Goal: Information Seeking & Learning: Learn about a topic

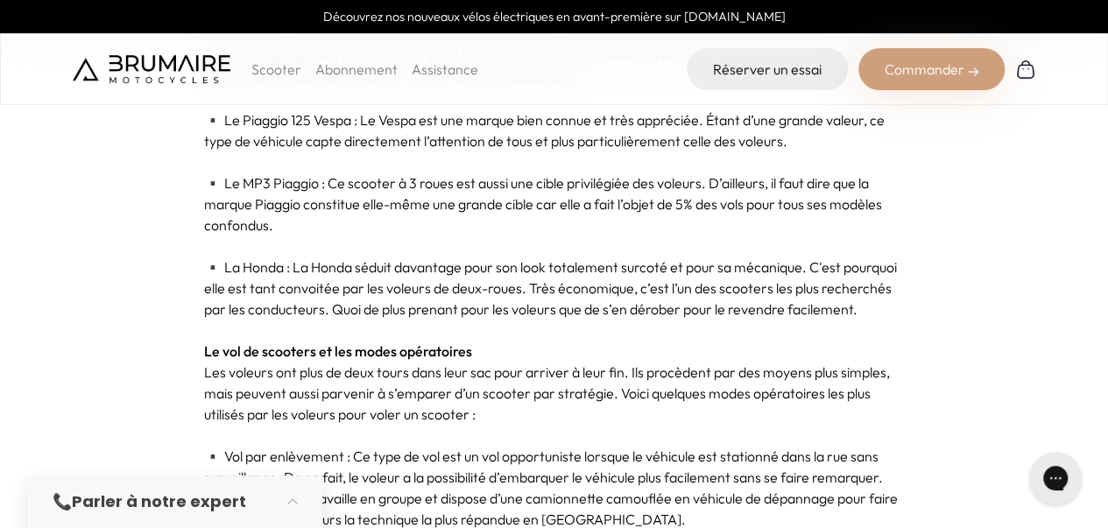
scroll to position [1912, 0]
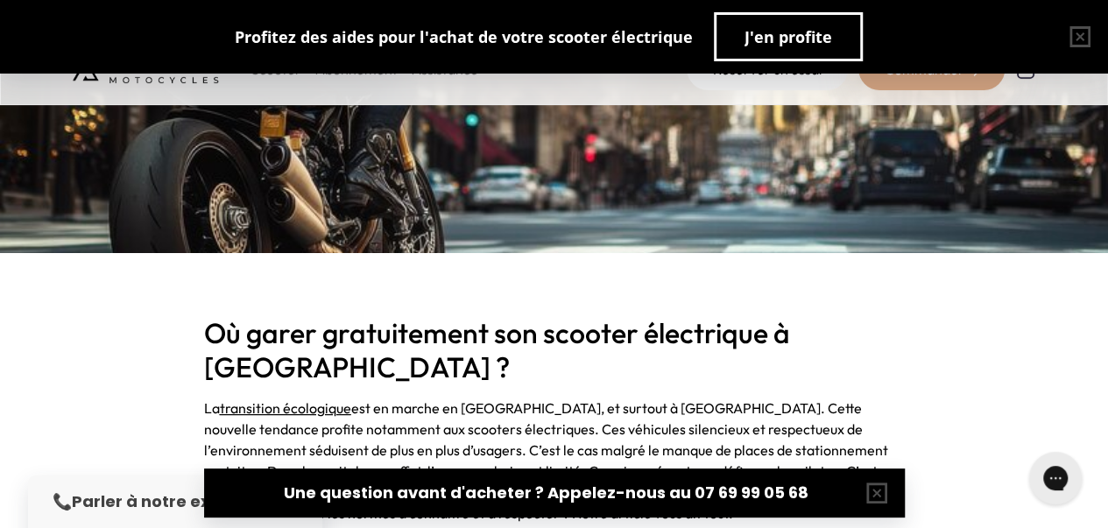
scroll to position [498, 0]
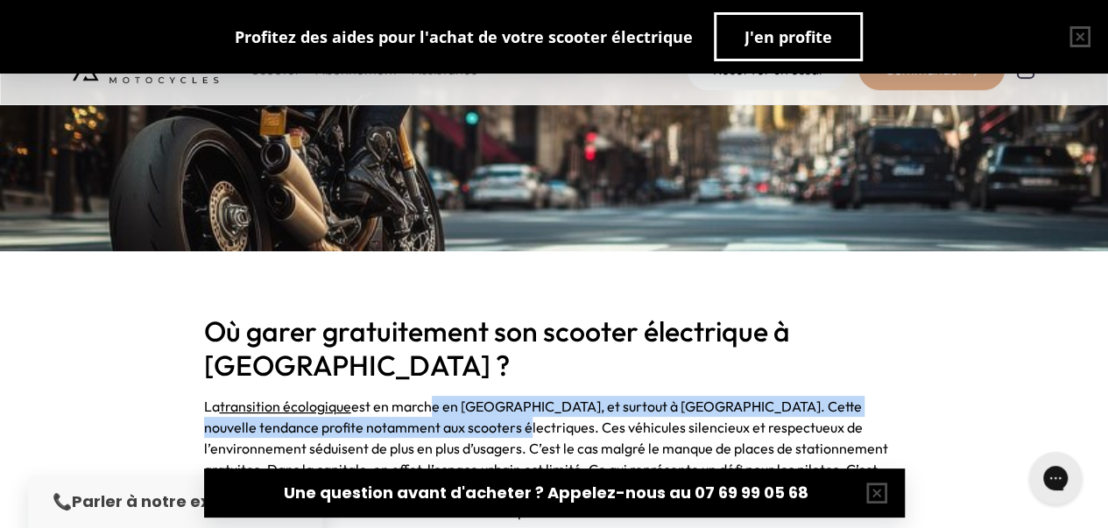
drag, startPoint x: 424, startPoint y: 372, endPoint x: 421, endPoint y: 386, distance: 15.3
click at [421, 398] on span "est en marche en [GEOGRAPHIC_DATA], et surtout à [GEOGRAPHIC_DATA]. Cette nouve…" at bounding box center [548, 459] width 689 height 123
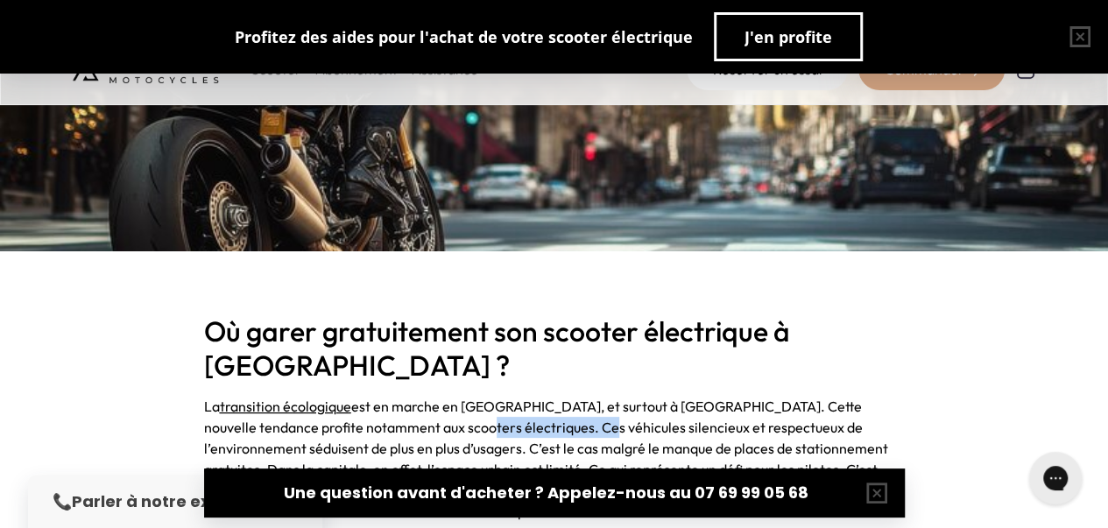
drag, startPoint x: 421, startPoint y: 386, endPoint x: 454, endPoint y: 397, distance: 34.9
click at [454, 398] on span "est en marche en [GEOGRAPHIC_DATA], et surtout à [GEOGRAPHIC_DATA]. Cette nouve…" at bounding box center [548, 459] width 689 height 123
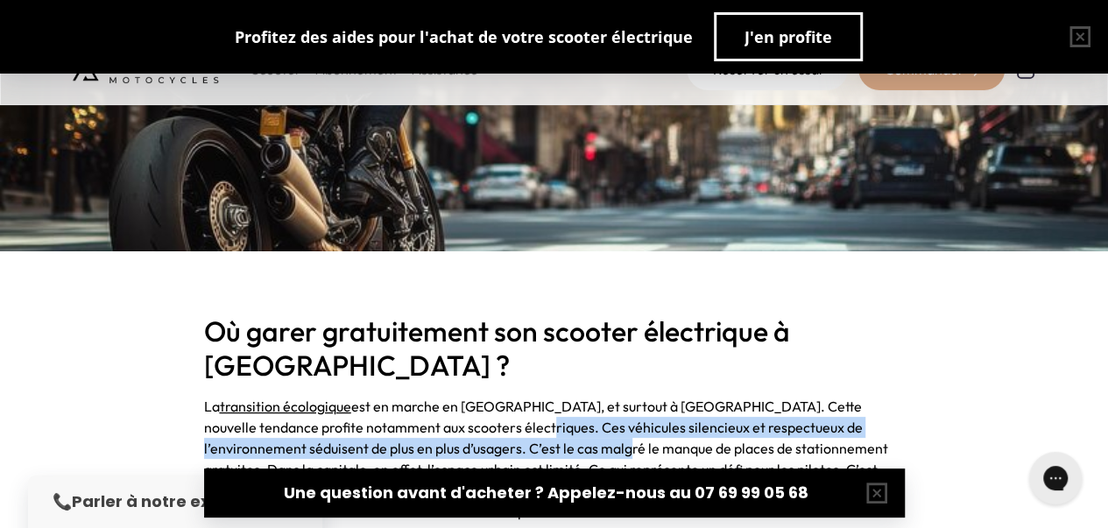
drag, startPoint x: 454, startPoint y: 397, endPoint x: 506, endPoint y: 411, distance: 53.6
click at [506, 411] on span "est en marche en [GEOGRAPHIC_DATA], et surtout à [GEOGRAPHIC_DATA]. Cette nouve…" at bounding box center [548, 459] width 689 height 123
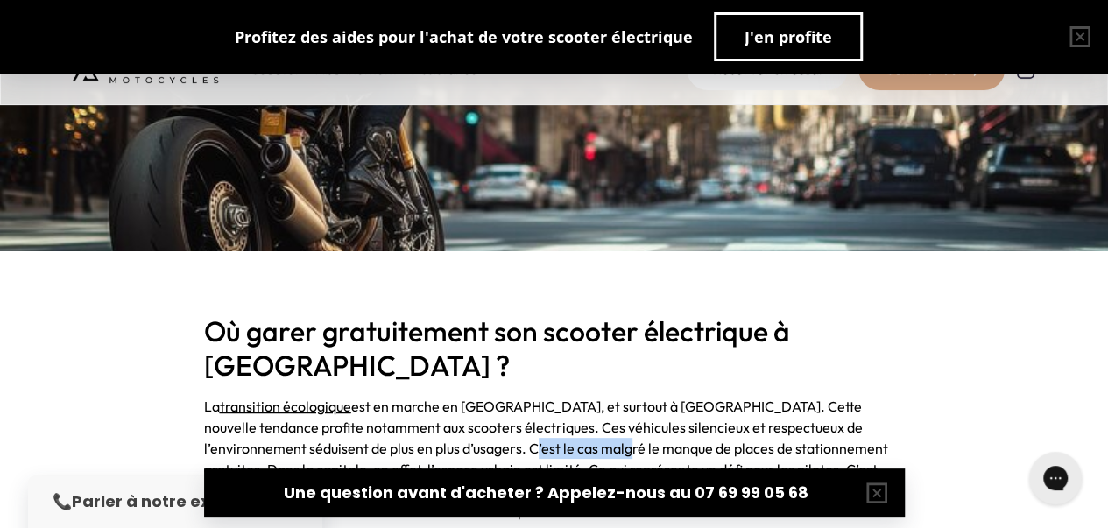
drag, startPoint x: 506, startPoint y: 411, endPoint x: 424, endPoint y: 407, distance: 81.6
click at [424, 407] on span "est en marche en [GEOGRAPHIC_DATA], et surtout à [GEOGRAPHIC_DATA]. Cette nouve…" at bounding box center [548, 459] width 689 height 123
click at [419, 409] on span "est en marche en [GEOGRAPHIC_DATA], et surtout à [GEOGRAPHIC_DATA]. Cette nouve…" at bounding box center [548, 459] width 689 height 123
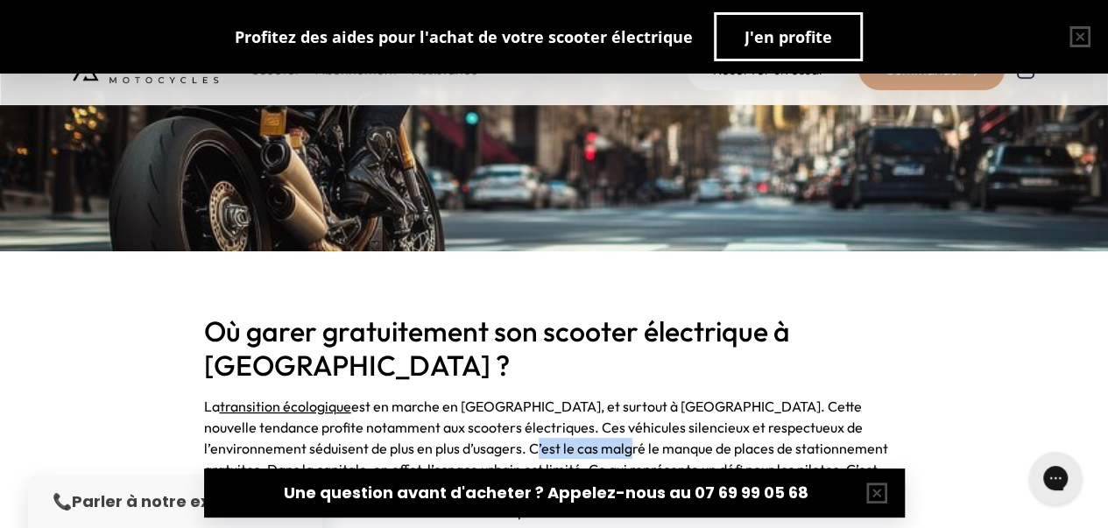
drag, startPoint x: 419, startPoint y: 409, endPoint x: 488, endPoint y: 411, distance: 69.2
click at [488, 411] on span "est en marche en [GEOGRAPHIC_DATA], et surtout à [GEOGRAPHIC_DATA]. Cette nouve…" at bounding box center [548, 459] width 689 height 123
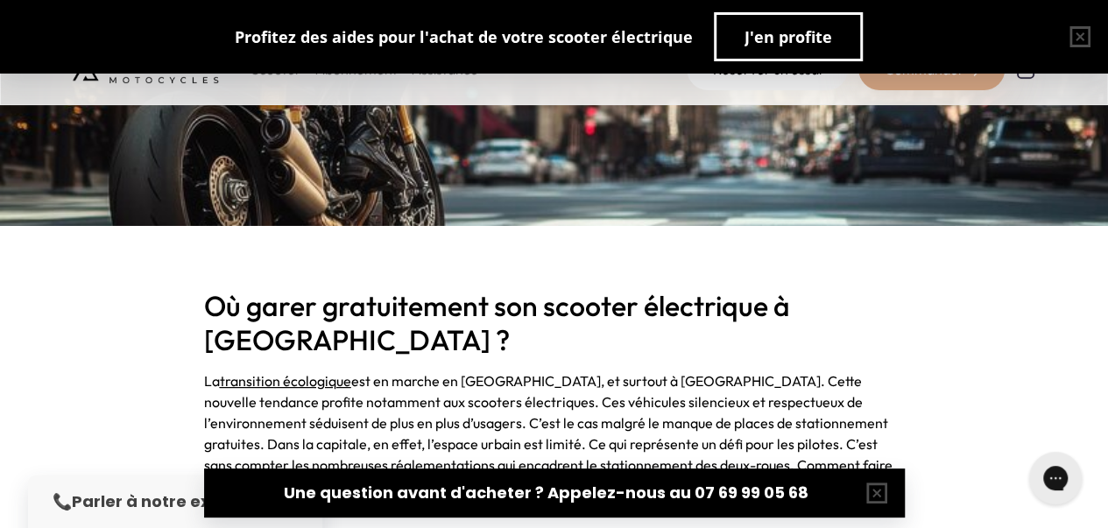
click at [463, 409] on span "est en marche en [GEOGRAPHIC_DATA], et surtout à [GEOGRAPHIC_DATA]. Cette nouve…" at bounding box center [548, 433] width 689 height 123
drag, startPoint x: 463, startPoint y: 409, endPoint x: 406, endPoint y: 408, distance: 57.0
click at [406, 408] on span "est en marche en [GEOGRAPHIC_DATA], et surtout à [GEOGRAPHIC_DATA]. Cette nouve…" at bounding box center [548, 433] width 689 height 123
drag, startPoint x: 406, startPoint y: 408, endPoint x: 575, endPoint y: 409, distance: 169.1
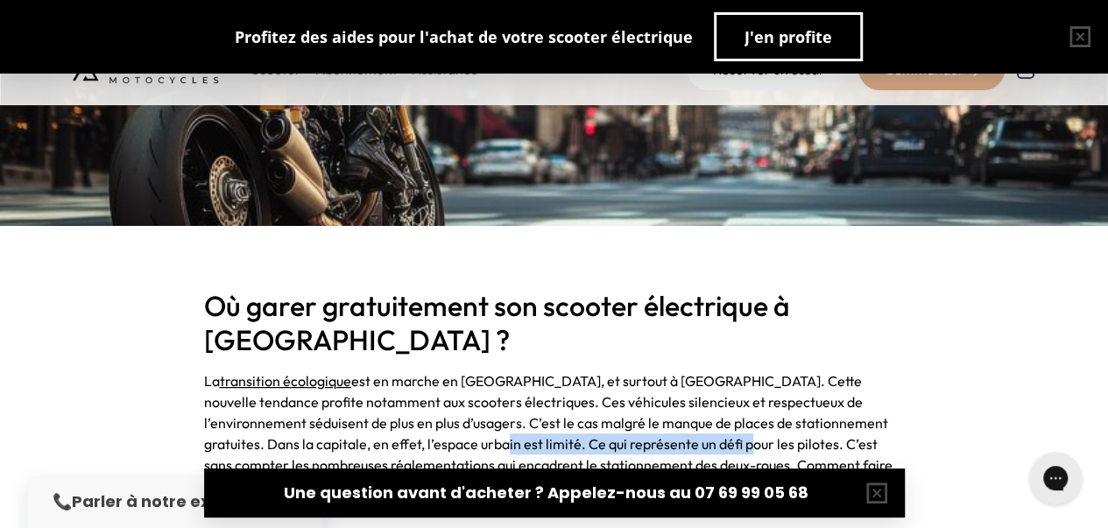
click at [575, 409] on span "est en marche en [GEOGRAPHIC_DATA], et surtout à [GEOGRAPHIC_DATA]. Cette nouve…" at bounding box center [548, 433] width 689 height 123
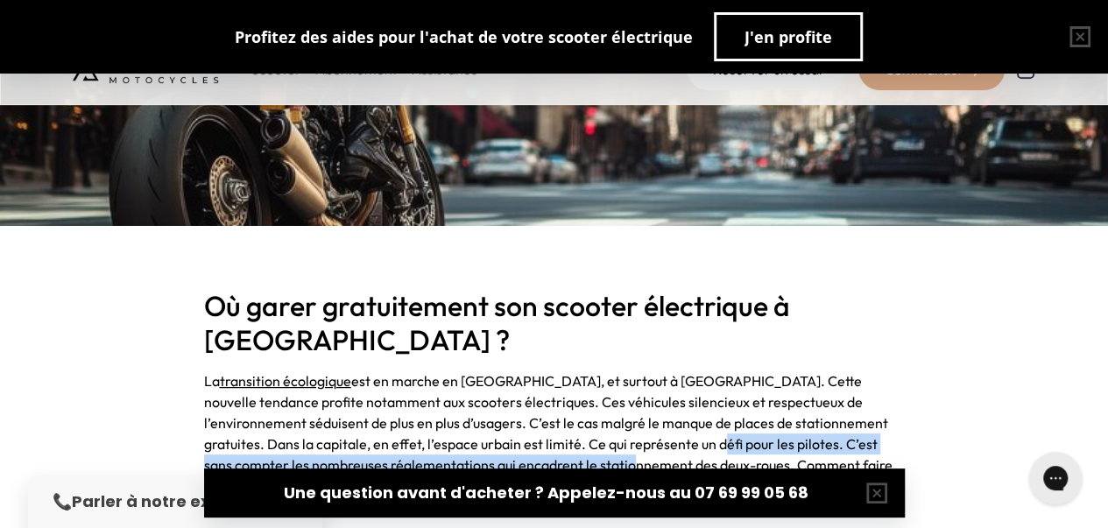
drag, startPoint x: 575, startPoint y: 409, endPoint x: 475, endPoint y: 431, distance: 102.3
click at [475, 431] on span "est en marche en [GEOGRAPHIC_DATA], et surtout à [GEOGRAPHIC_DATA]. Cette nouve…" at bounding box center [548, 433] width 689 height 123
drag, startPoint x: 475, startPoint y: 431, endPoint x: 565, endPoint y: 416, distance: 91.5
click at [565, 416] on span "est en marche en [GEOGRAPHIC_DATA], et surtout à [GEOGRAPHIC_DATA]. Cette nouve…" at bounding box center [548, 433] width 689 height 123
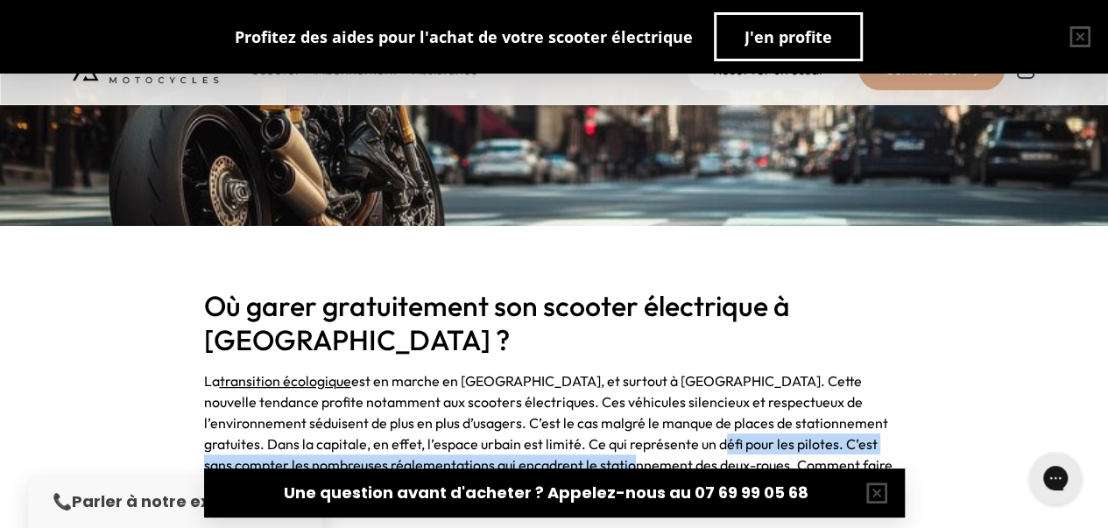
click at [565, 416] on span "est en marche en [GEOGRAPHIC_DATA], et surtout à [GEOGRAPHIC_DATA]. Cette nouve…" at bounding box center [548, 433] width 689 height 123
drag, startPoint x: 565, startPoint y: 416, endPoint x: 534, endPoint y: 428, distance: 33.8
click at [534, 428] on span "est en marche en [GEOGRAPHIC_DATA], et surtout à [GEOGRAPHIC_DATA]. Cette nouve…" at bounding box center [548, 433] width 689 height 123
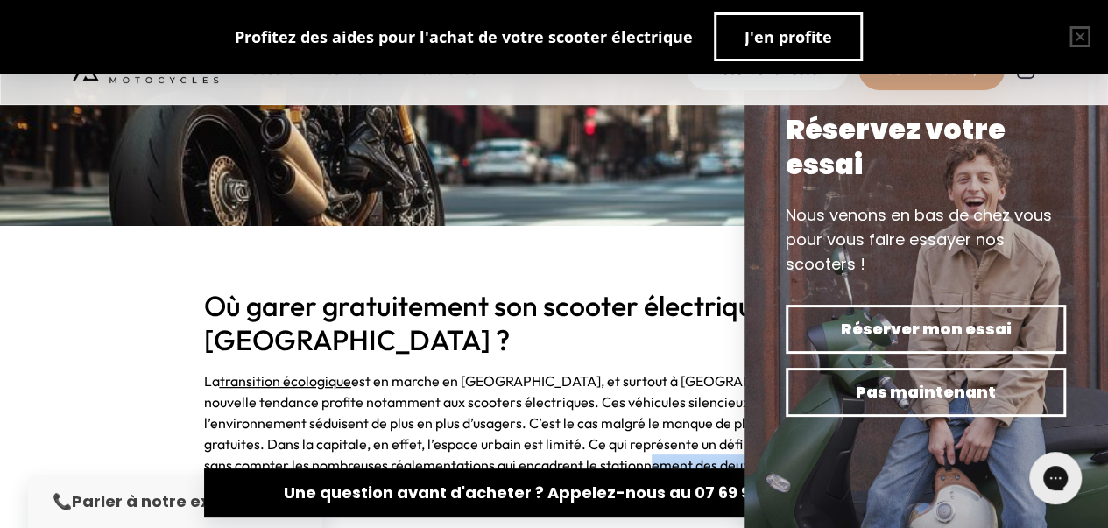
drag, startPoint x: 534, startPoint y: 428, endPoint x: 627, endPoint y: 434, distance: 93.9
click at [627, 434] on span "est en marche en [GEOGRAPHIC_DATA], et surtout à [GEOGRAPHIC_DATA]. Cette nouve…" at bounding box center [548, 433] width 689 height 123
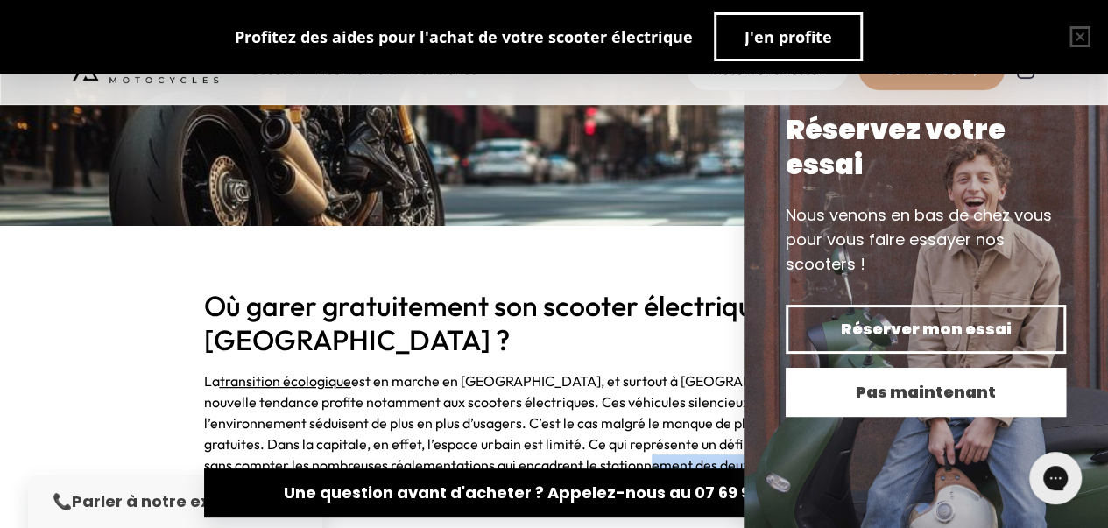
click at [943, 390] on span "Pas maintenant" at bounding box center [926, 392] width 219 height 25
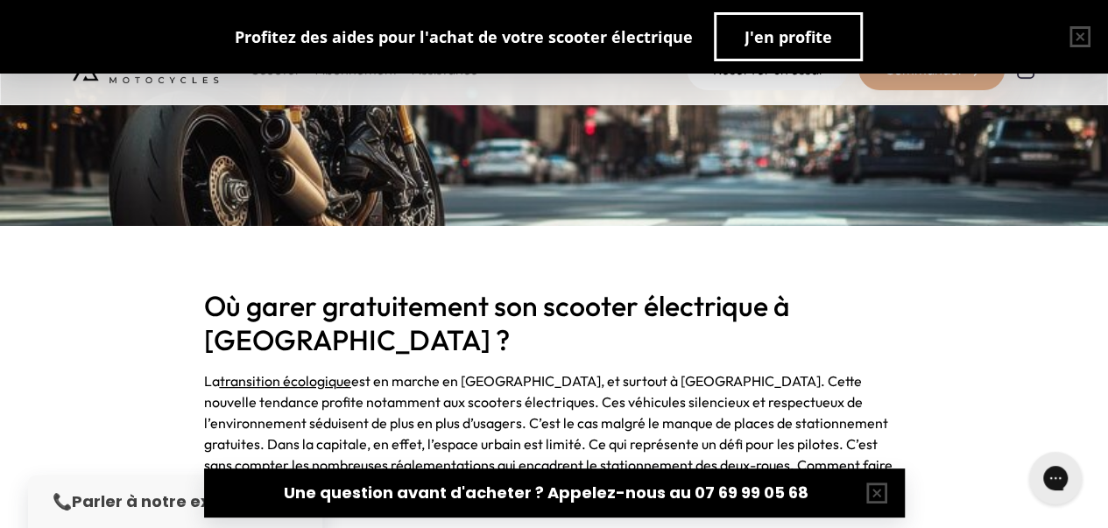
click at [789, 395] on span "est en marche en [GEOGRAPHIC_DATA], et surtout à [GEOGRAPHIC_DATA]. Cette nouve…" at bounding box center [548, 433] width 689 height 123
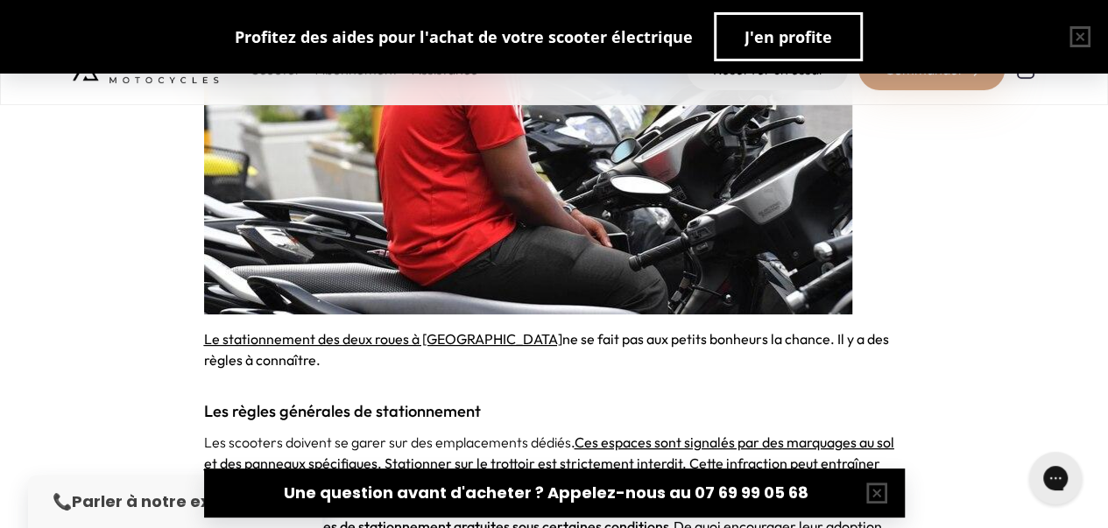
scroll to position [1286, 0]
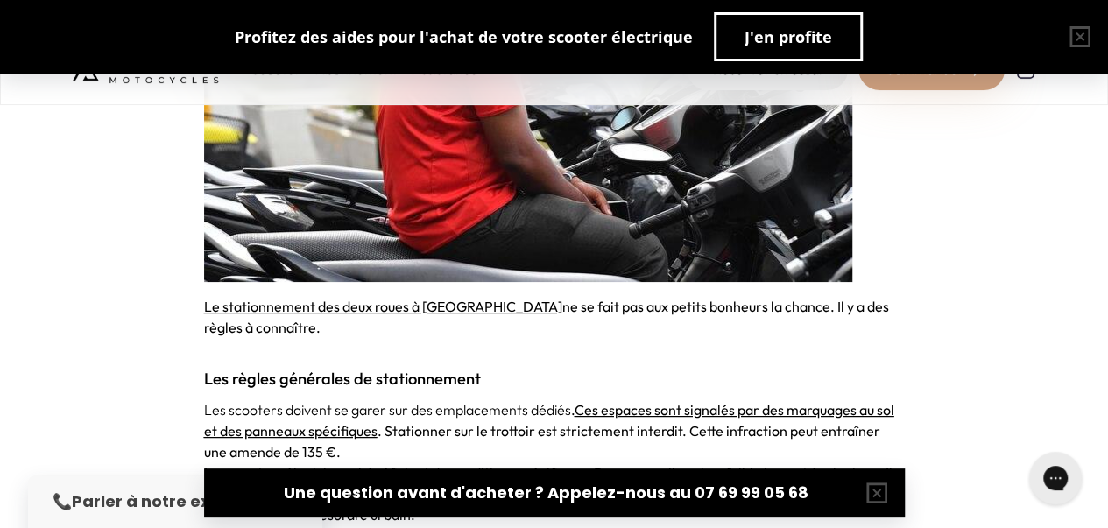
click at [291, 369] on strong "Les règles générales de stationnement" at bounding box center [342, 379] width 277 height 20
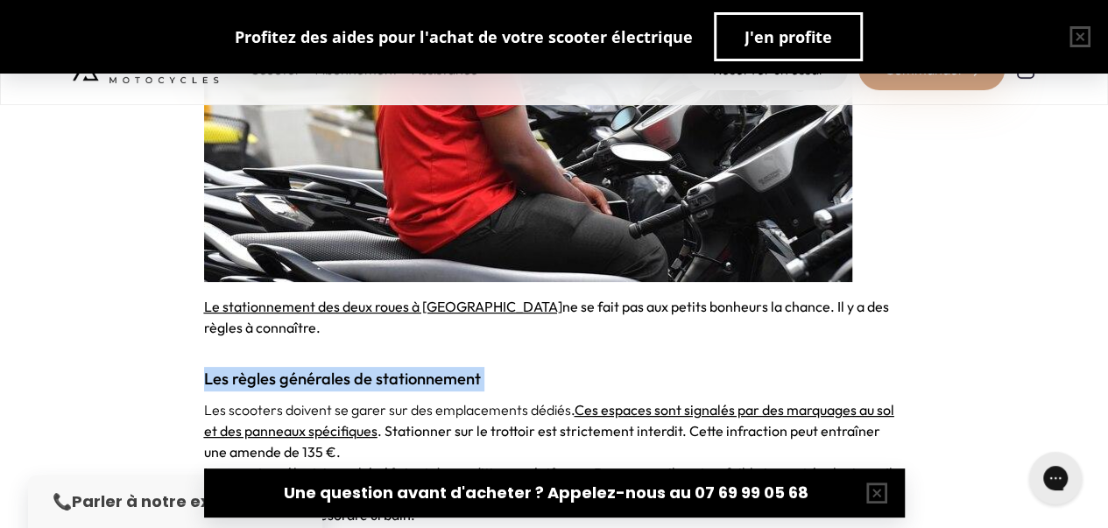
click at [291, 369] on strong "Les règles générales de stationnement" at bounding box center [342, 379] width 277 height 20
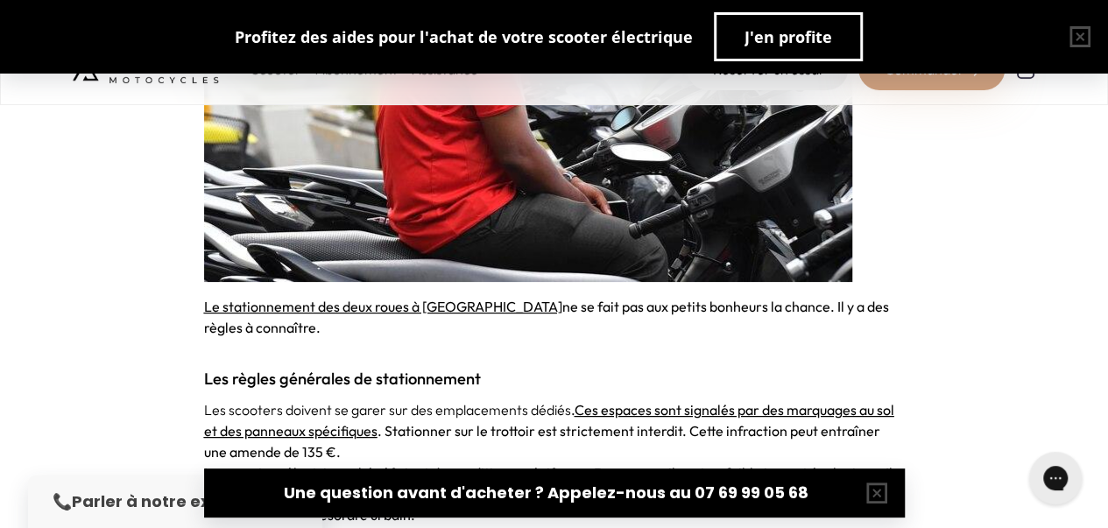
click at [256, 400] on p "Les scooters doivent se garer sur des emplacements dédiés . Ces espaces sont si…" at bounding box center [554, 431] width 701 height 63
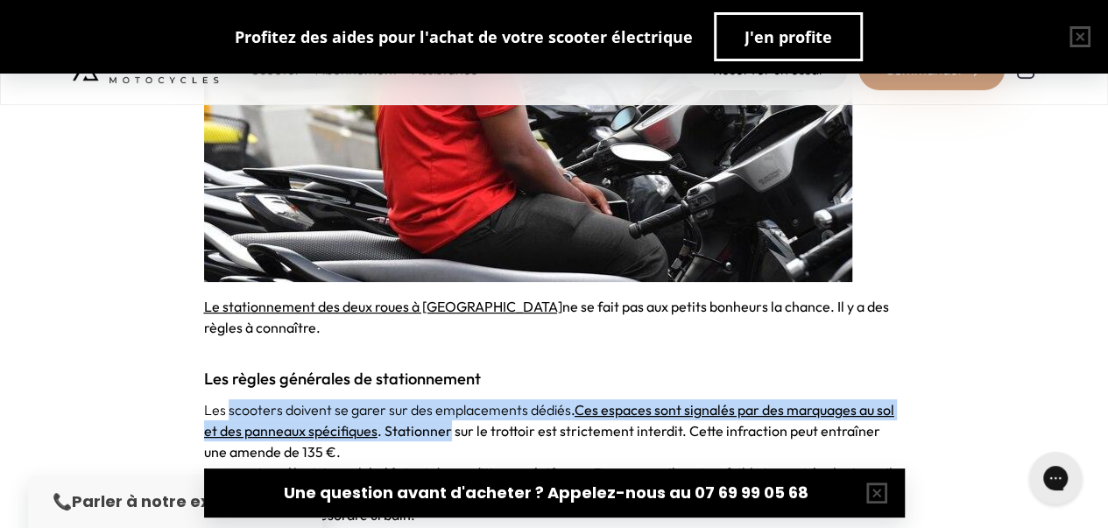
drag, startPoint x: 256, startPoint y: 355, endPoint x: 445, endPoint y: 367, distance: 189.7
click at [445, 400] on p "Les scooters doivent se garer sur des emplacements dédiés . Ces espaces sont si…" at bounding box center [554, 431] width 701 height 63
click at [445, 422] on span ". Stationner sur le trottoir est strictement interdit. Cette infraction peut en…" at bounding box center [542, 441] width 676 height 39
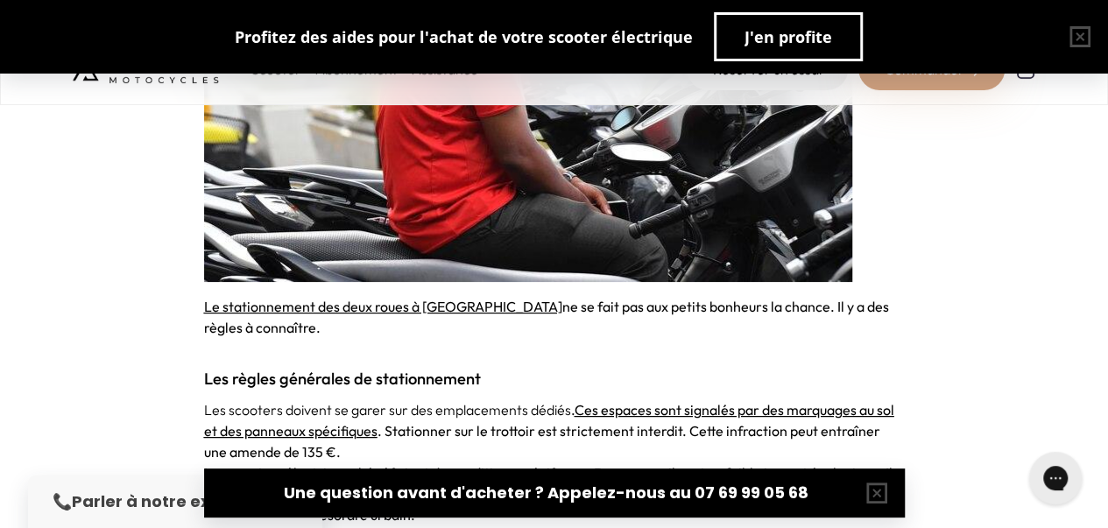
click at [386, 422] on span ". Stationner sur le trottoir est strictement interdit. Cette infraction peut en…" at bounding box center [542, 441] width 676 height 39
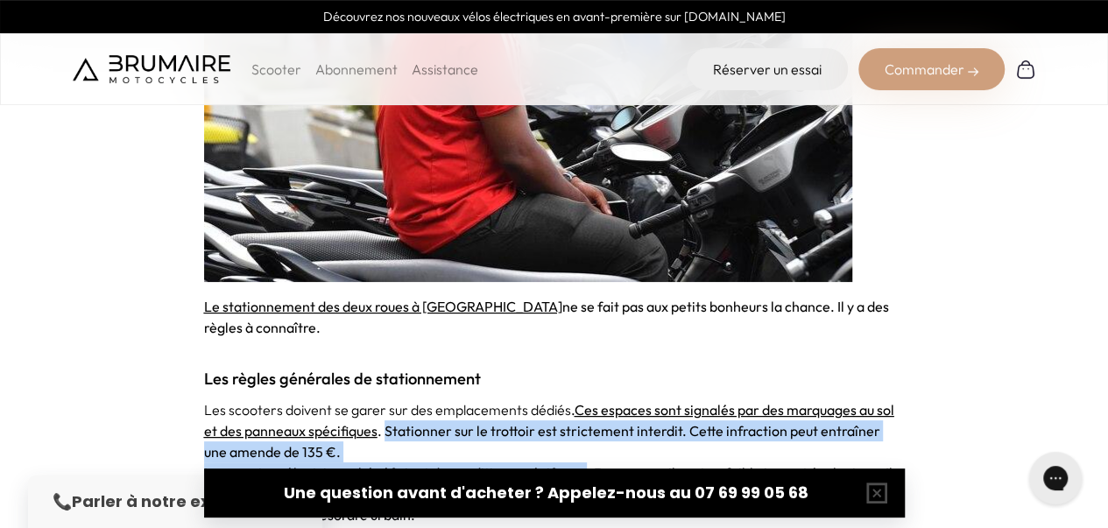
drag, startPoint x: 386, startPoint y: 375, endPoint x: 512, endPoint y: 421, distance: 134.2
click at [512, 464] on span "Les scooters électriques bénéficient de conditions spécifiques. Pour cause, ils…" at bounding box center [551, 483] width 695 height 39
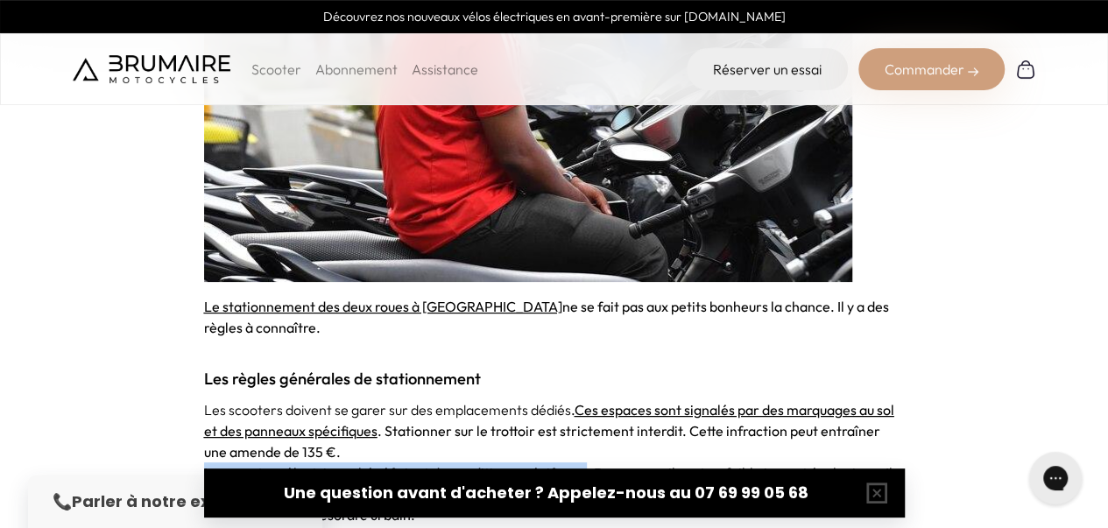
drag, startPoint x: 512, startPoint y: 421, endPoint x: 210, endPoint y: 425, distance: 301.5
click at [210, 464] on span "Les scooters électriques bénéficient de conditions spécifiques. Pour cause, ils…" at bounding box center [551, 483] width 695 height 39
click at [211, 464] on span "Les scooters électriques bénéficient de conditions spécifiques. Pour cause, ils…" at bounding box center [551, 483] width 695 height 39
drag, startPoint x: 211, startPoint y: 425, endPoint x: 580, endPoint y: 432, distance: 369.0
click at [580, 463] on p "Les scooters électriques bénéficient de conditions spécifiques. Pour cause, ils…" at bounding box center [554, 494] width 701 height 63
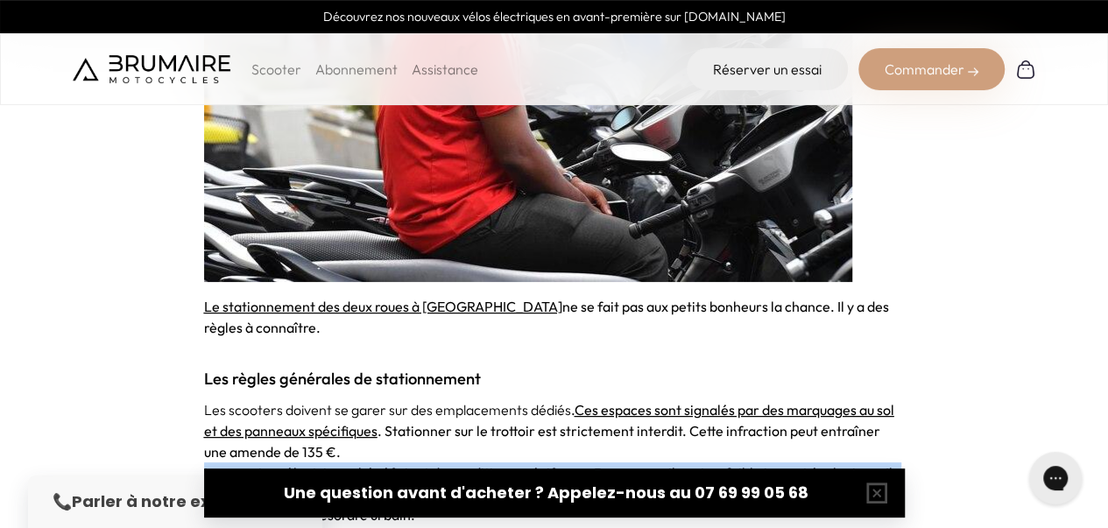
click at [580, 485] on strong "zones de stationnement gratuites sous certaines conditions" at bounding box center [485, 494] width 368 height 18
drag, startPoint x: 580, startPoint y: 432, endPoint x: 520, endPoint y: 432, distance: 60.5
click at [520, 485] on strong "zones de stationnement gratuites sous certaines conditions" at bounding box center [485, 494] width 368 height 18
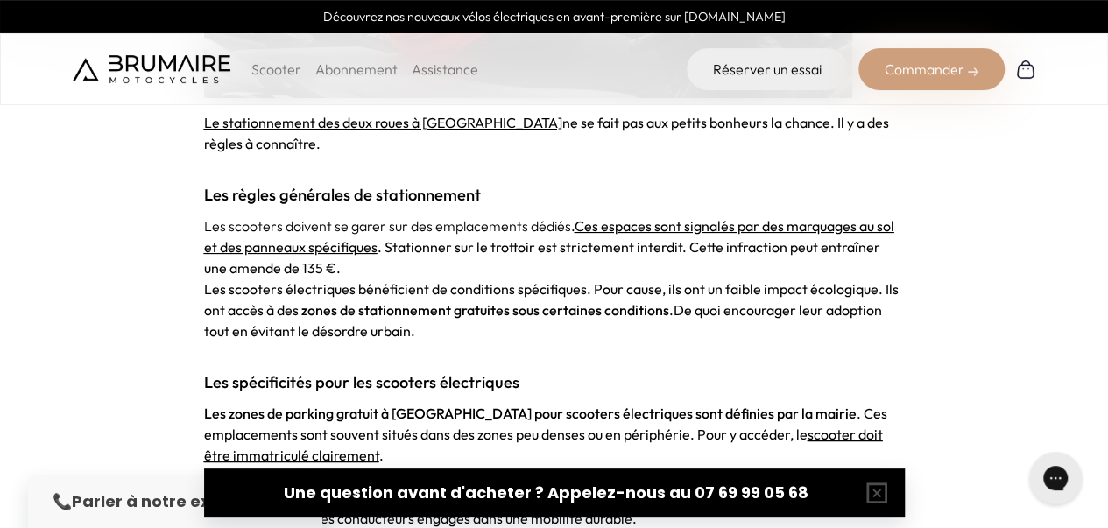
scroll to position [1480, 0]
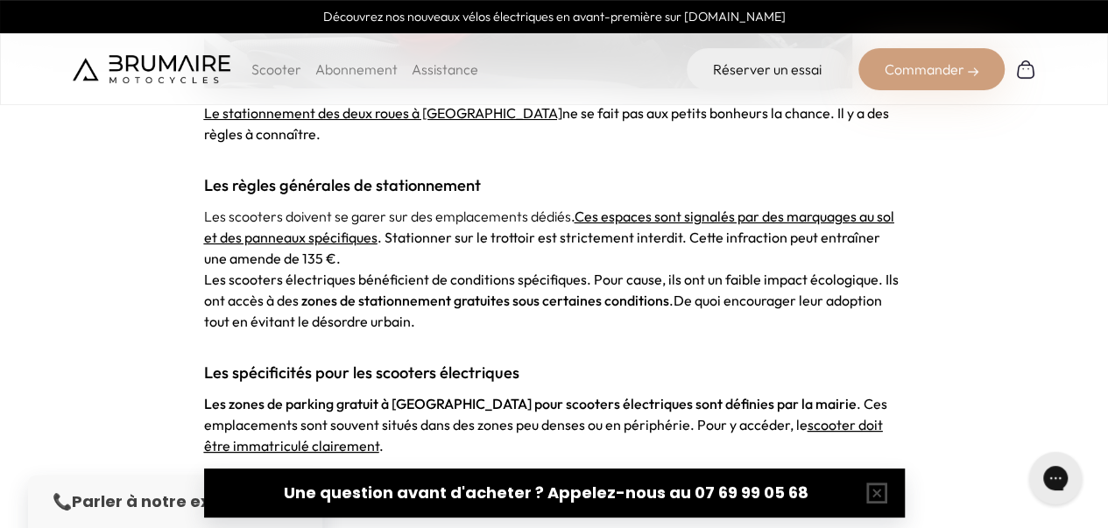
click at [300, 395] on strong "Les zones de parking gratuit à [GEOGRAPHIC_DATA] pour scooters électriques sont…" at bounding box center [530, 404] width 653 height 18
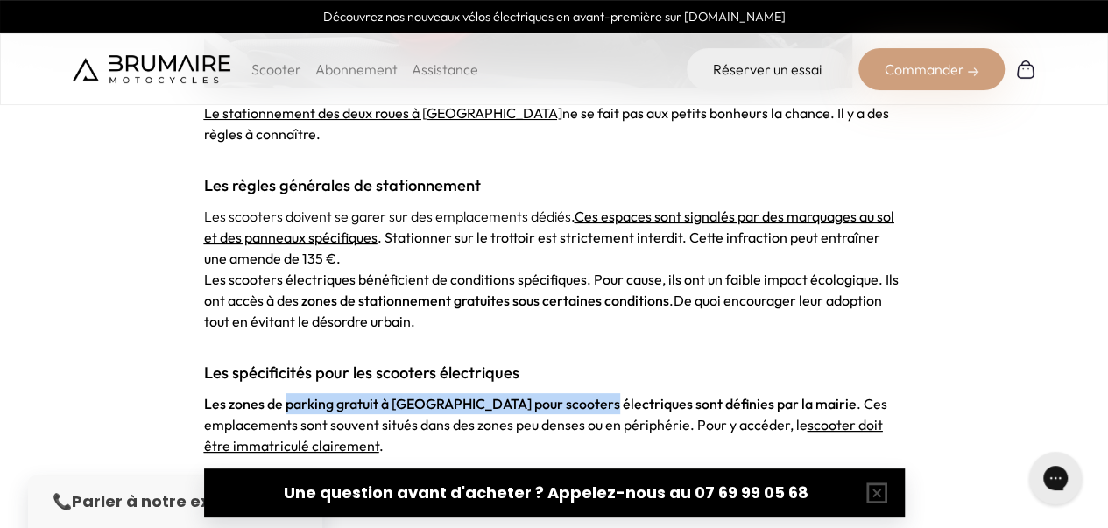
drag, startPoint x: 300, startPoint y: 351, endPoint x: 518, endPoint y: 357, distance: 218.3
click at [518, 393] on p "Les zones de parking gratuit à [GEOGRAPHIC_DATA] pour scooters électriques sont…" at bounding box center [554, 424] width 701 height 63
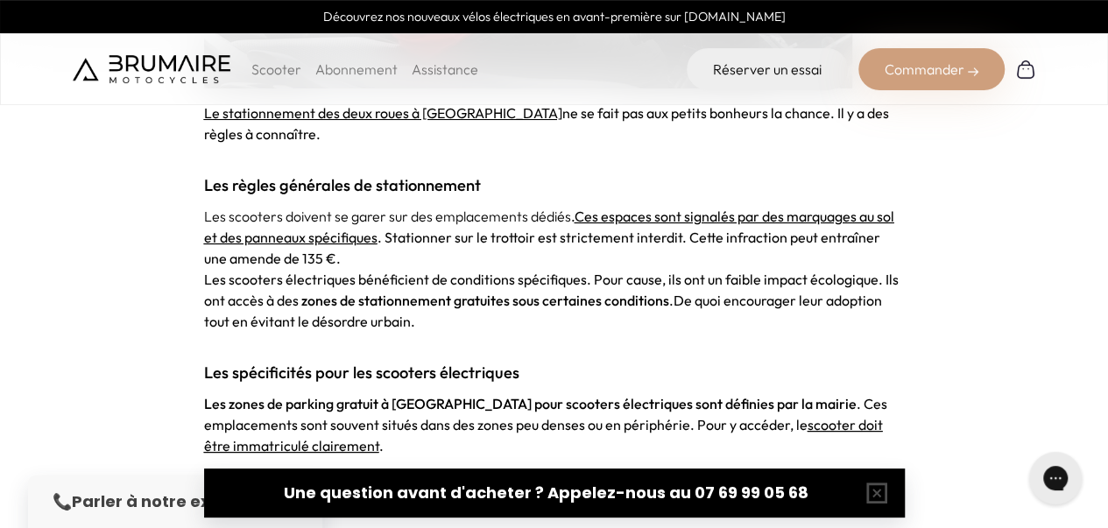
click at [399, 395] on span ". Ces emplacements sont souvent situés dans des zones peu denses ou en périphér…" at bounding box center [545, 414] width 683 height 39
drag, startPoint x: 399, startPoint y: 377, endPoint x: 540, endPoint y: 371, distance: 141.2
click at [540, 395] on span ". Ces emplacements sont souvent situés dans des zones peu denses ou en périphér…" at bounding box center [545, 414] width 683 height 39
drag, startPoint x: 540, startPoint y: 371, endPoint x: 518, endPoint y: 372, distance: 22.0
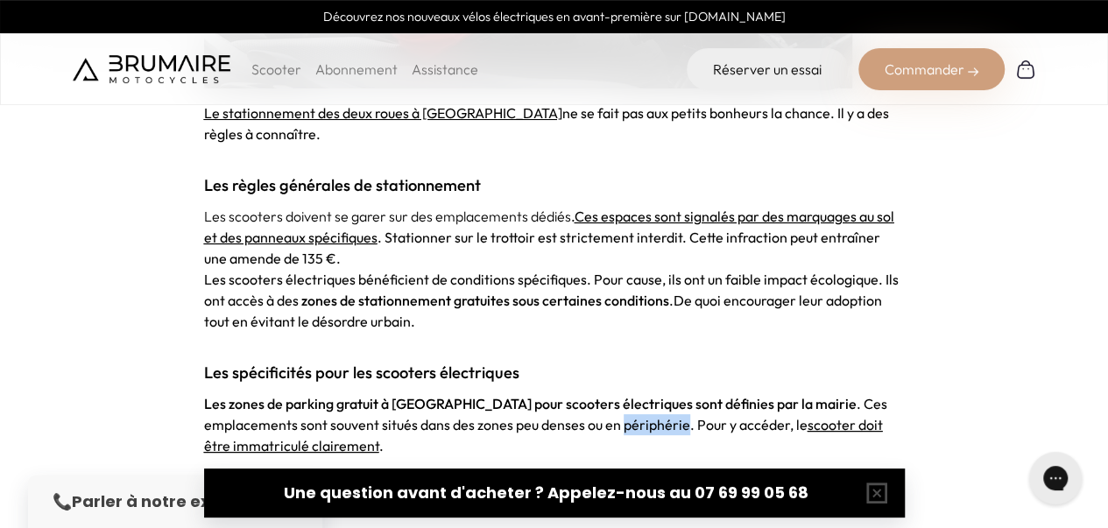
click at [518, 395] on span ". Ces emplacements sont souvent situés dans des zones peu denses ou en périphér…" at bounding box center [545, 414] width 683 height 39
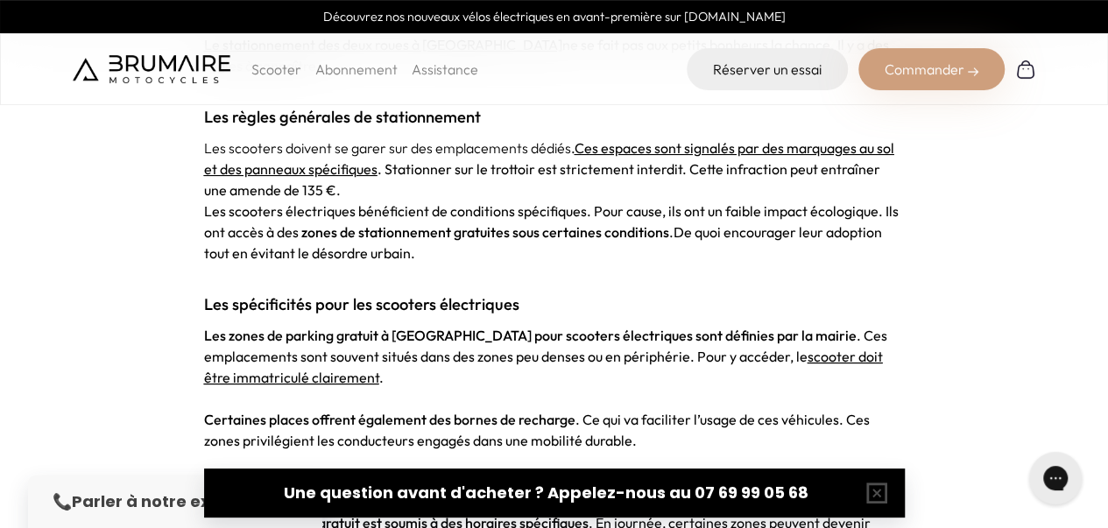
scroll to position [1550, 0]
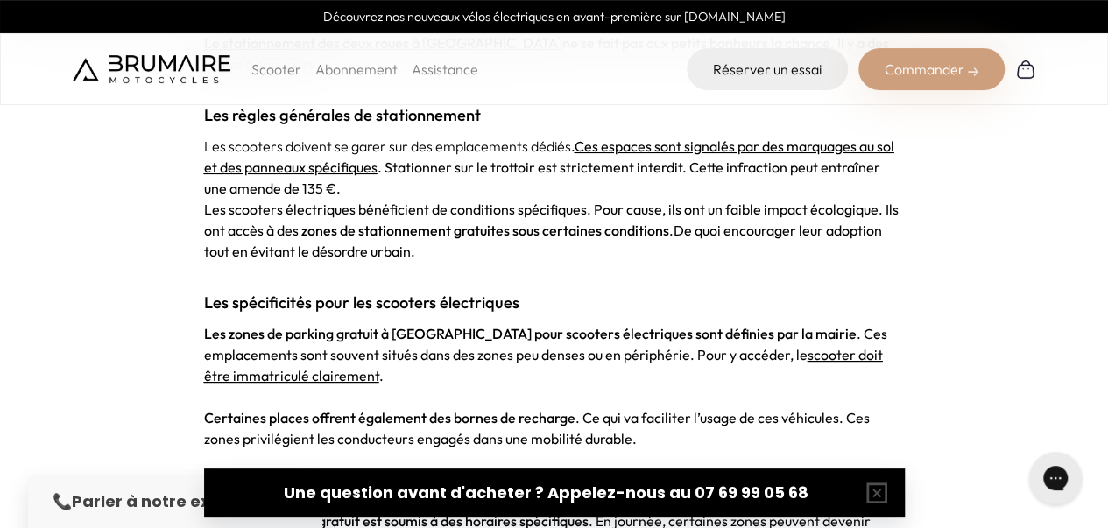
click at [262, 409] on strong "Certaines places offrent également des bornes de recharge" at bounding box center [390, 418] width 372 height 18
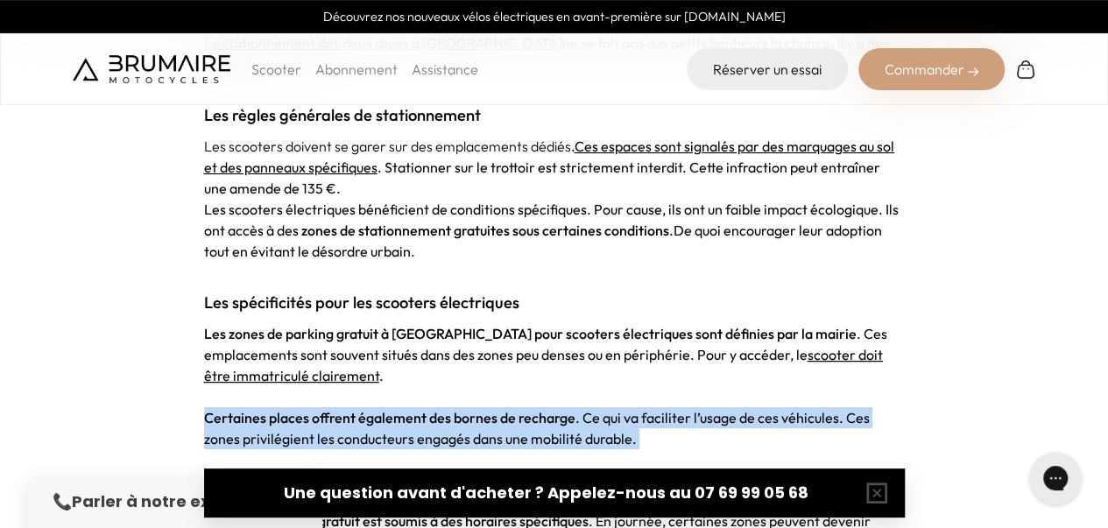
click at [262, 409] on strong "Certaines places offrent également des bornes de recharge" at bounding box center [390, 418] width 372 height 18
click at [244, 409] on strong "Certaines places offrent également des bornes de recharge" at bounding box center [390, 418] width 372 height 18
drag, startPoint x: 244, startPoint y: 365, endPoint x: 577, endPoint y: 388, distance: 333.7
click at [577, 407] on p "Certaines places offrent également des bornes de recharge . Ce qui va faciliter…" at bounding box center [554, 428] width 701 height 42
click at [577, 409] on span ". Ce qui va faciliter l’usage de ces véhicules. Ces zones privilégient les cond…" at bounding box center [537, 428] width 666 height 39
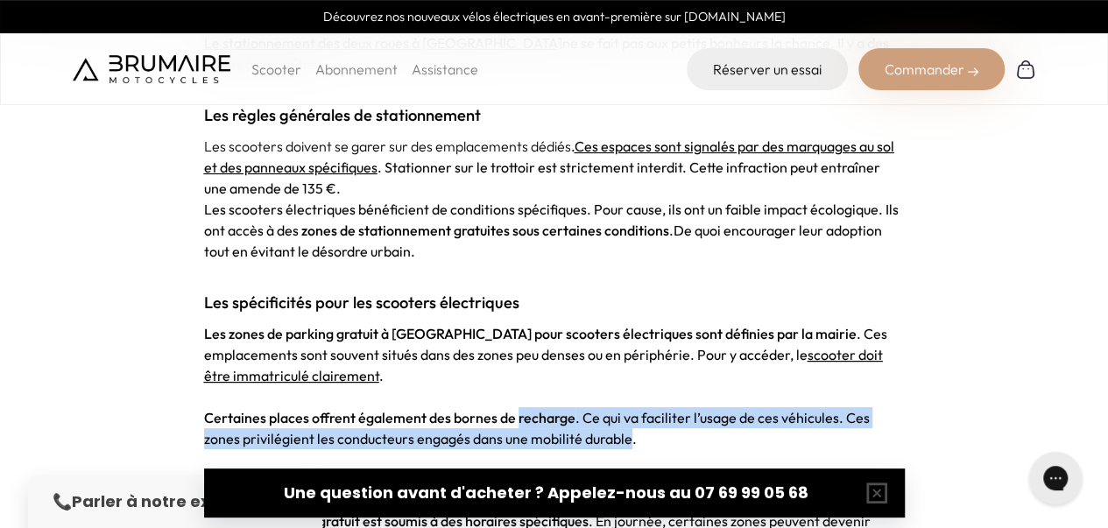
drag, startPoint x: 577, startPoint y: 388, endPoint x: 527, endPoint y: 369, distance: 52.7
click at [527, 407] on p "Certaines places offrent également des bornes de recharge . Ce qui va faciliter…" at bounding box center [554, 428] width 701 height 42
click at [527, 409] on strong "Certaines places offrent également des bornes de recharge" at bounding box center [390, 418] width 372 height 18
drag, startPoint x: 527, startPoint y: 369, endPoint x: 605, endPoint y: 391, distance: 80.2
click at [605, 407] on p "Certaines places offrent également des bornes de recharge . Ce qui va faciliter…" at bounding box center [554, 428] width 701 height 42
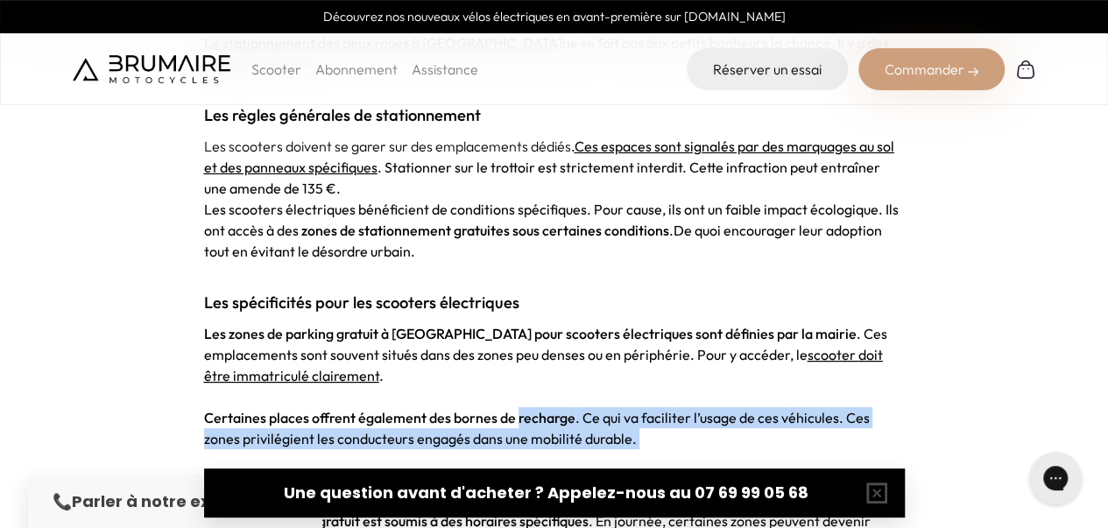
click at [605, 407] on p "Certaines places offrent également des bornes de recharge . Ce qui va faciliter…" at bounding box center [554, 428] width 701 height 42
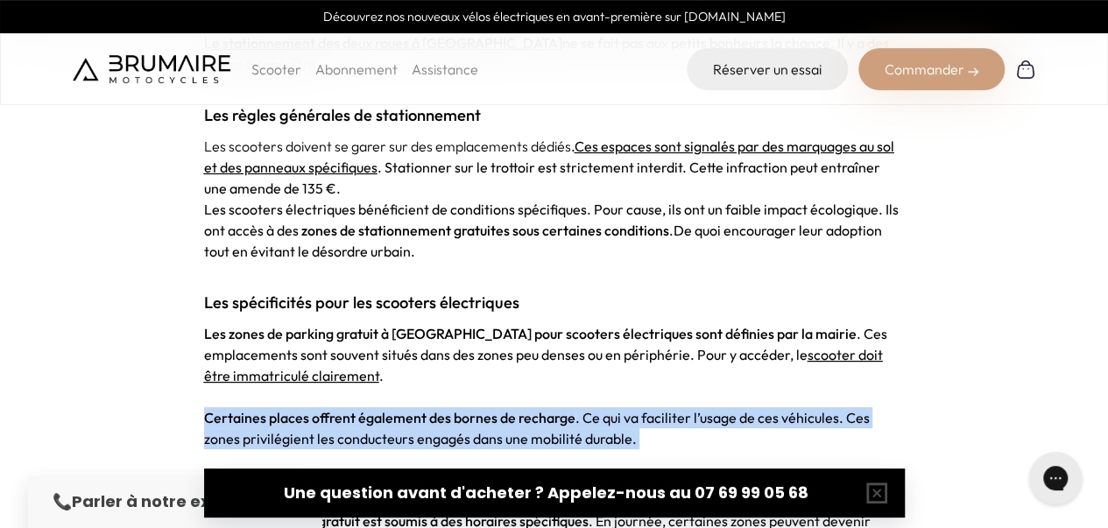
drag, startPoint x: 605, startPoint y: 391, endPoint x: 233, endPoint y: 360, distance: 372.8
click at [233, 407] on p "Certaines places offrent également des bornes de recharge . Ce qui va faciliter…" at bounding box center [554, 428] width 701 height 42
click at [233, 409] on strong "Certaines places offrent également des bornes de recharge" at bounding box center [390, 418] width 372 height 18
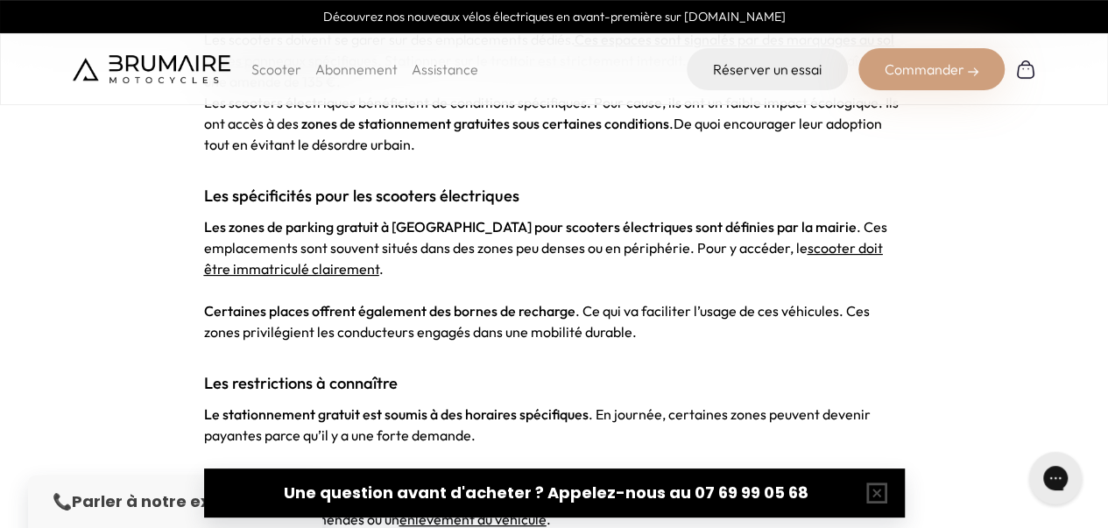
scroll to position [1661, 0]
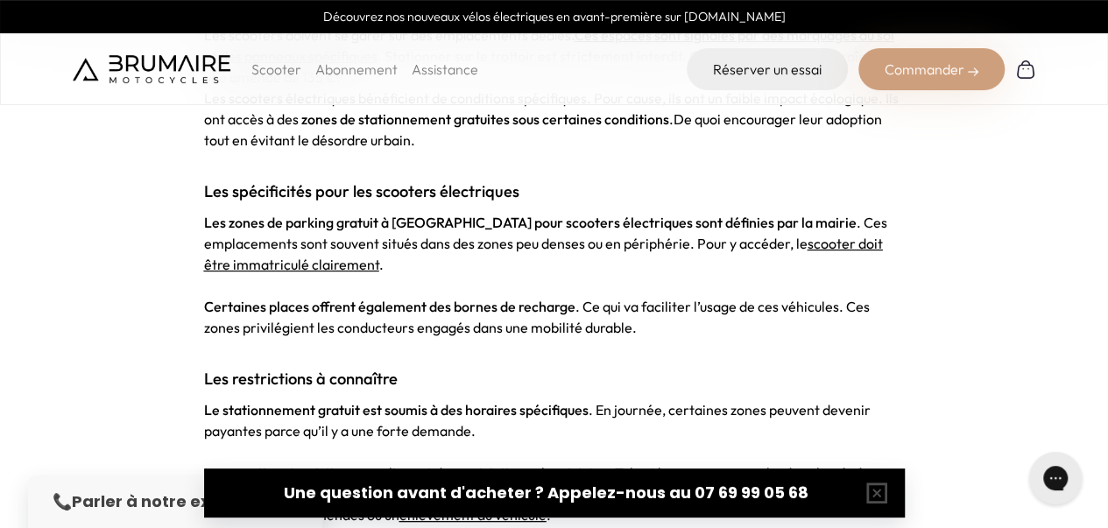
click at [210, 401] on strong "Le stationnement gratuit est soumis à des horaires spécifiques" at bounding box center [396, 410] width 385 height 18
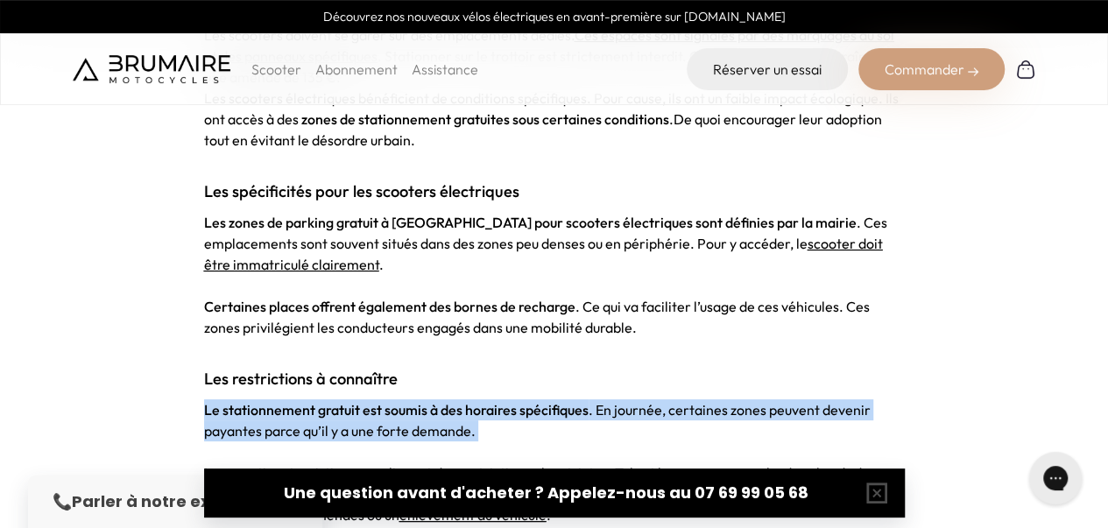
click at [210, 401] on strong "Le stationnement gratuit est soumis à des horaires spécifiques" at bounding box center [396, 410] width 385 height 18
click at [219, 401] on strong "Le stationnement gratuit est soumis à des horaires spécifiques" at bounding box center [396, 410] width 385 height 18
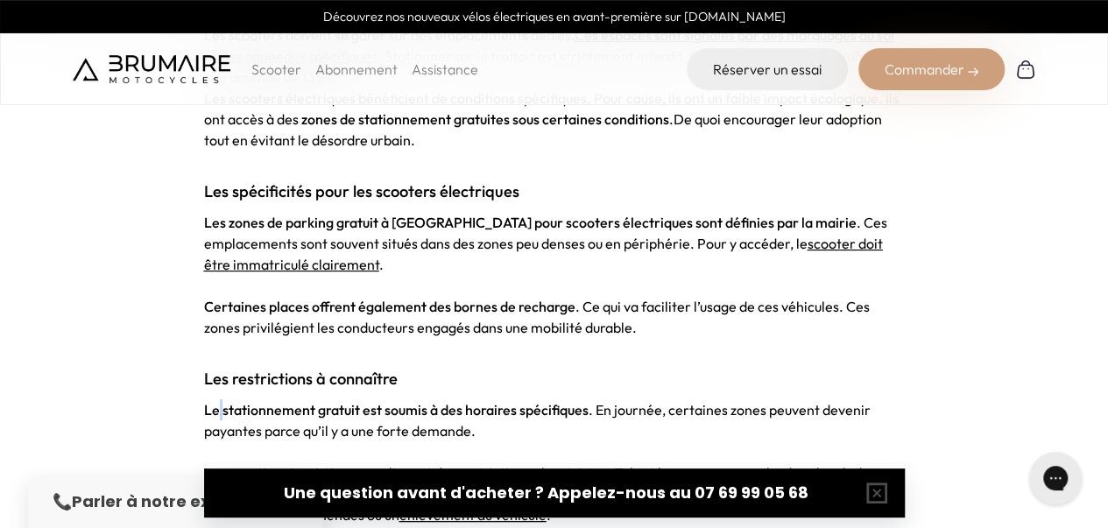
click at [219, 401] on strong "Le stationnement gratuit est soumis à des horaires spécifiques" at bounding box center [396, 410] width 385 height 18
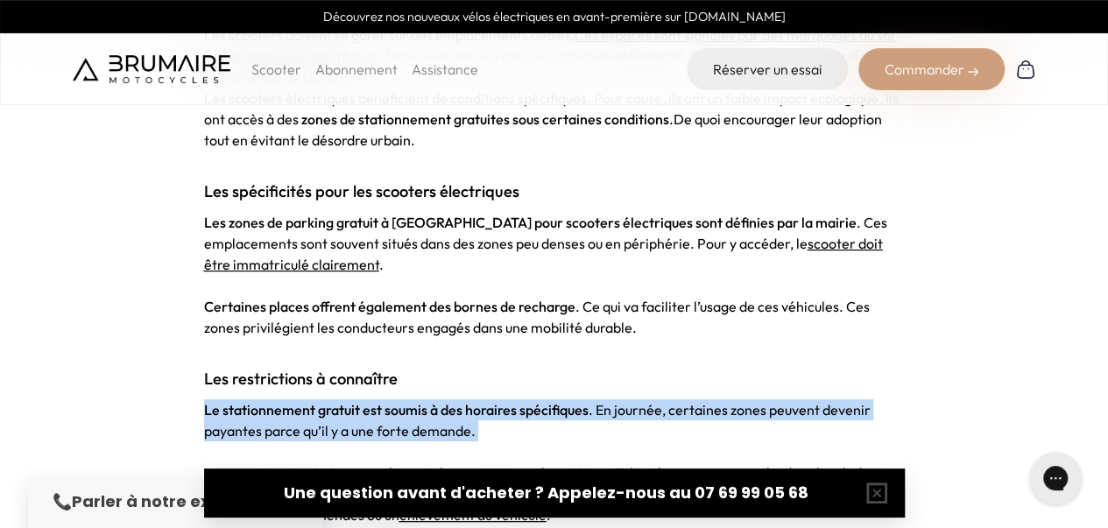
click at [219, 401] on strong "Le stationnement gratuit est soumis à des horaires spécifiques" at bounding box center [396, 410] width 385 height 18
click at [275, 401] on strong "Le stationnement gratuit est soumis à des horaires spécifiques" at bounding box center [396, 410] width 385 height 18
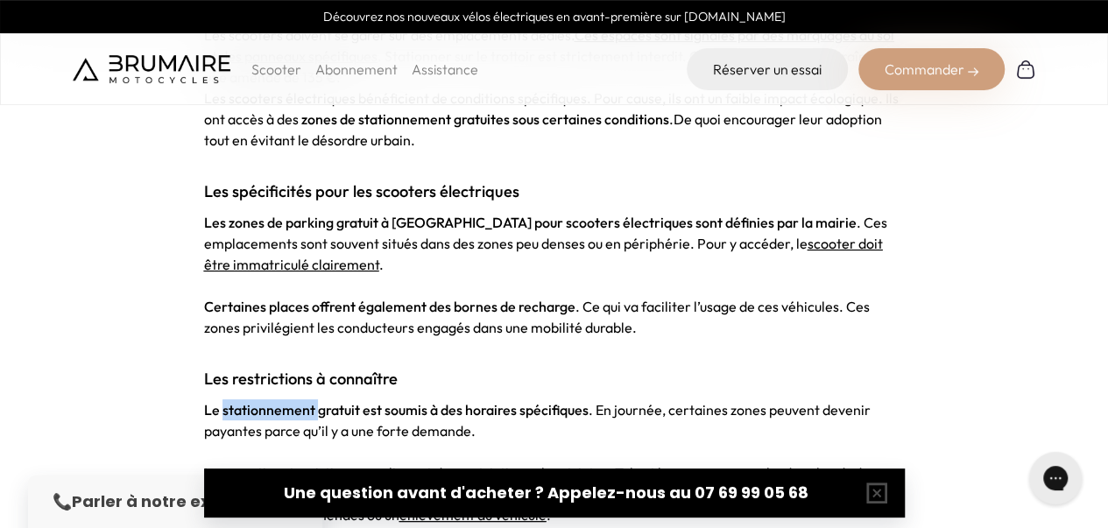
click at [275, 401] on strong "Le stationnement gratuit est soumis à des horaires spécifiques" at bounding box center [396, 410] width 385 height 18
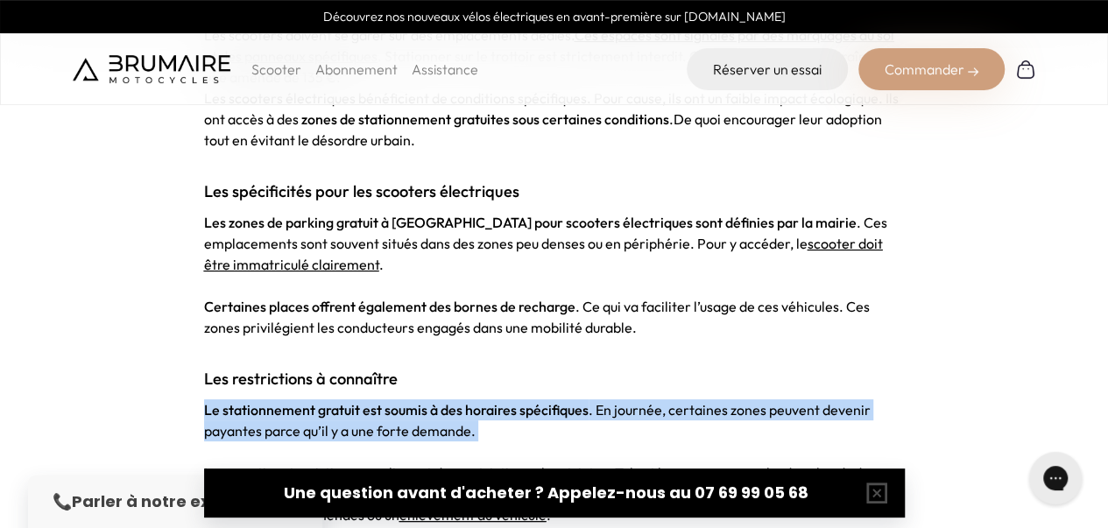
click at [275, 401] on strong "Le stationnement gratuit est soumis à des horaires spécifiques" at bounding box center [396, 410] width 385 height 18
click at [273, 401] on strong "Le stationnement gratuit est soumis à des horaires spécifiques" at bounding box center [396, 410] width 385 height 18
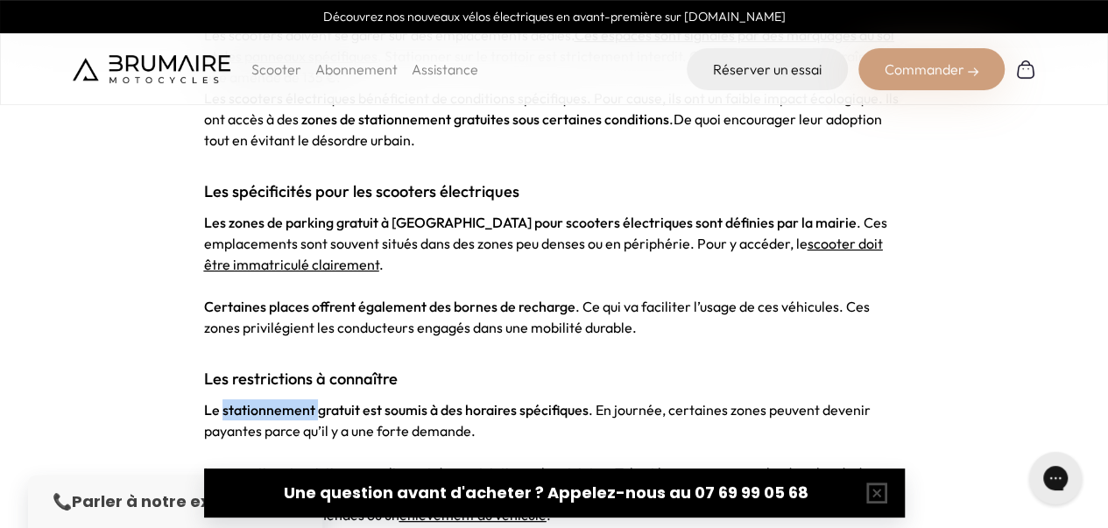
click at [273, 401] on strong "Le stationnement gratuit est soumis à des horaires spécifiques" at bounding box center [396, 410] width 385 height 18
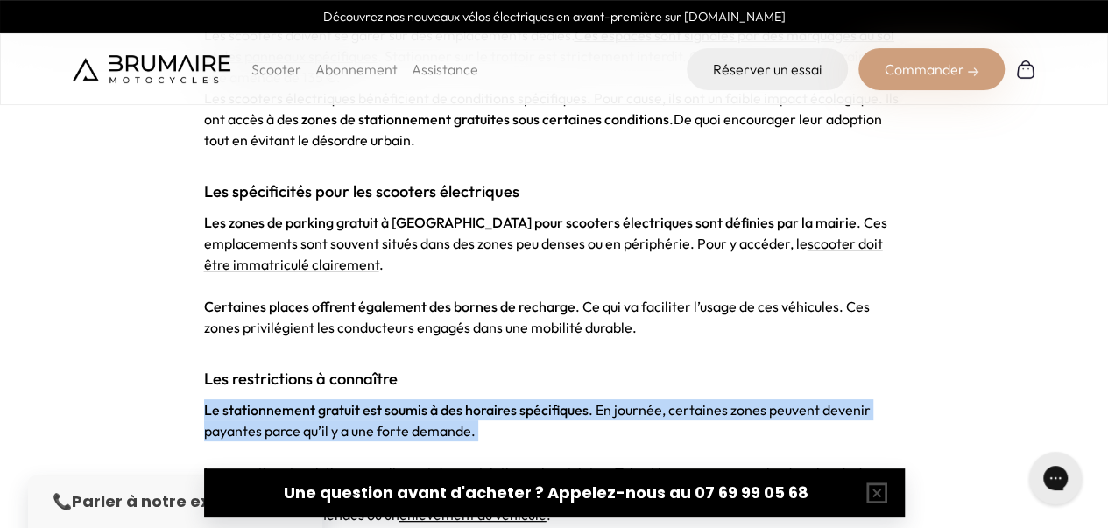
click at [273, 401] on strong "Le stationnement gratuit est soumis à des horaires spécifiques" at bounding box center [396, 410] width 385 height 18
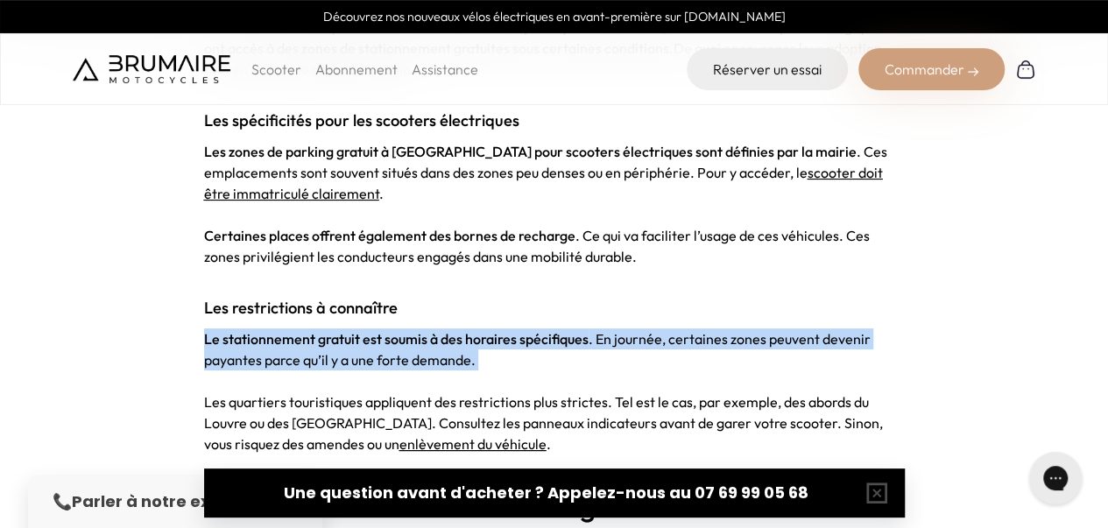
scroll to position [1733, 0]
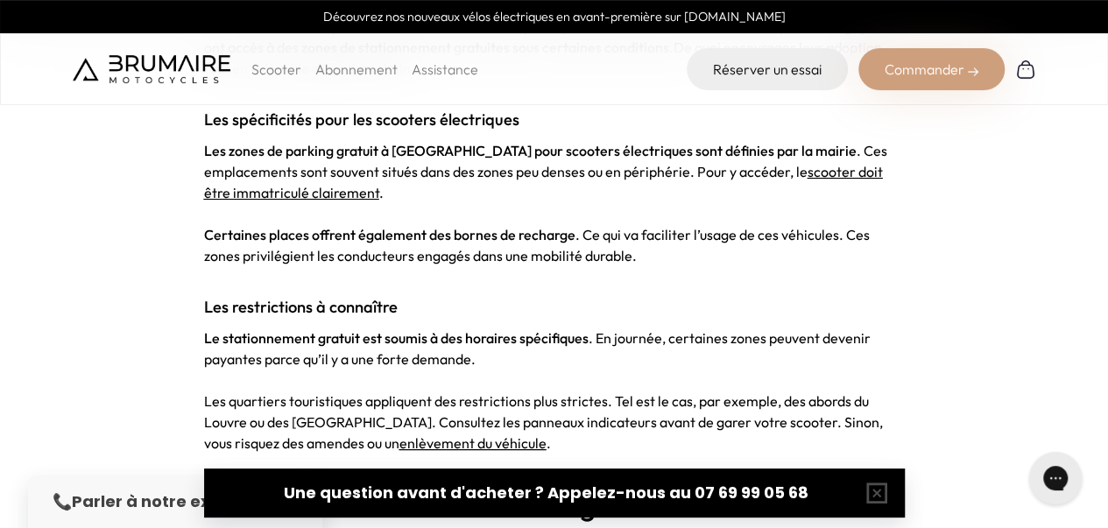
click at [213, 393] on span "Les quartiers touristiques appliquent des restrictions plus strictes. Tel est l…" at bounding box center [543, 423] width 679 height 60
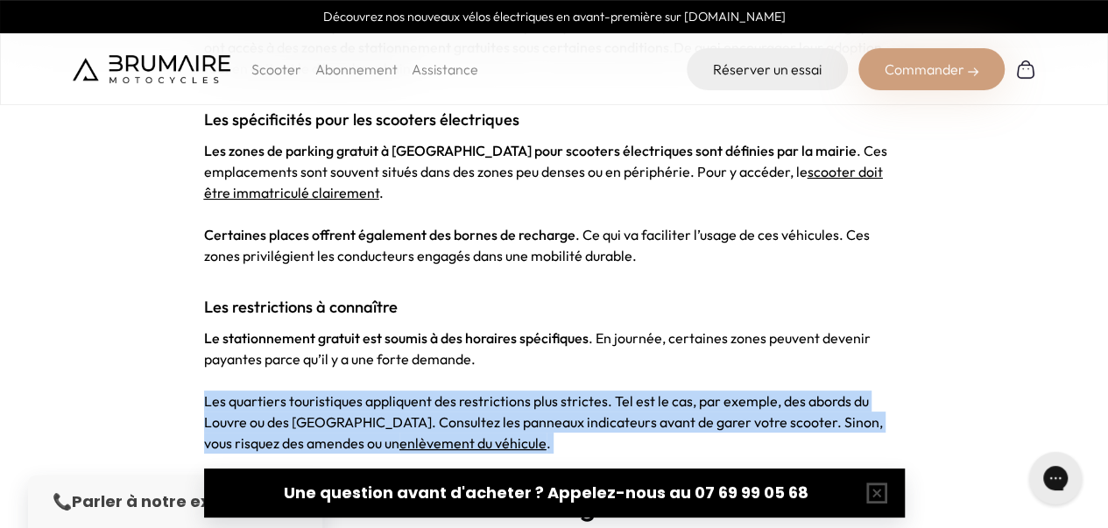
click at [213, 393] on span "Les quartiers touristiques appliquent des restrictions plus strictes. Tel est l…" at bounding box center [543, 423] width 679 height 60
click at [211, 393] on span "Les quartiers touristiques appliquent des restrictions plus strictes. Tel est l…" at bounding box center [543, 423] width 679 height 60
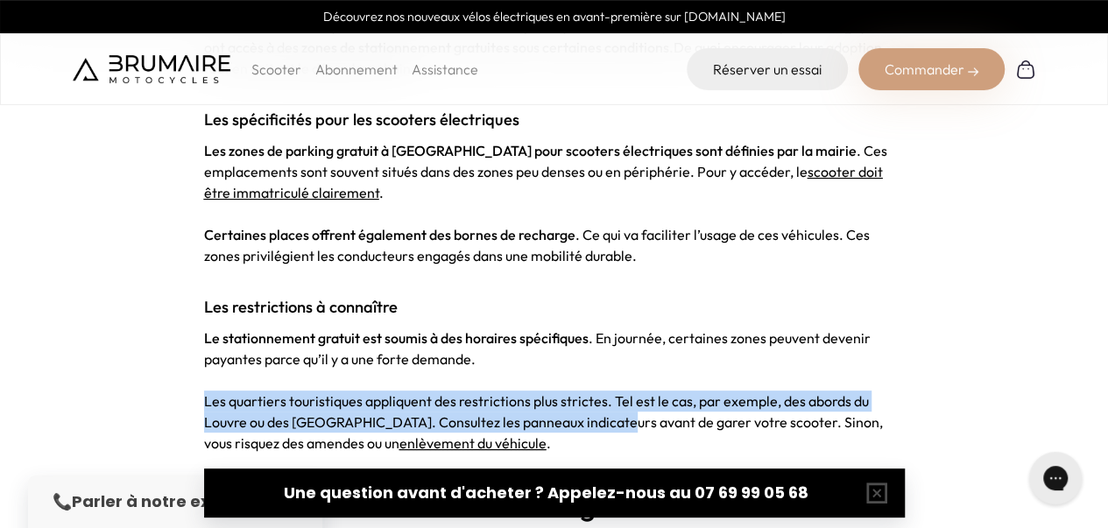
drag, startPoint x: 211, startPoint y: 342, endPoint x: 591, endPoint y: 358, distance: 379.8
click at [591, 393] on span "Les quartiers touristiques appliquent des restrictions plus strictes. Tel est l…" at bounding box center [543, 423] width 679 height 60
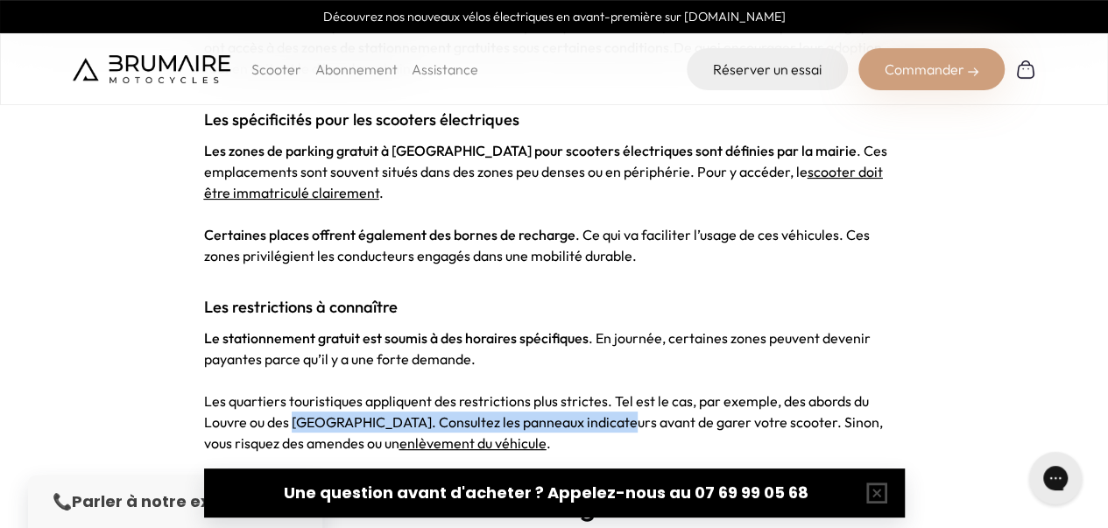
drag, startPoint x: 591, startPoint y: 358, endPoint x: 307, endPoint y: 364, distance: 283.9
click at [307, 393] on span "Les quartiers touristiques appliquent des restrictions plus strictes. Tel est l…" at bounding box center [543, 423] width 679 height 60
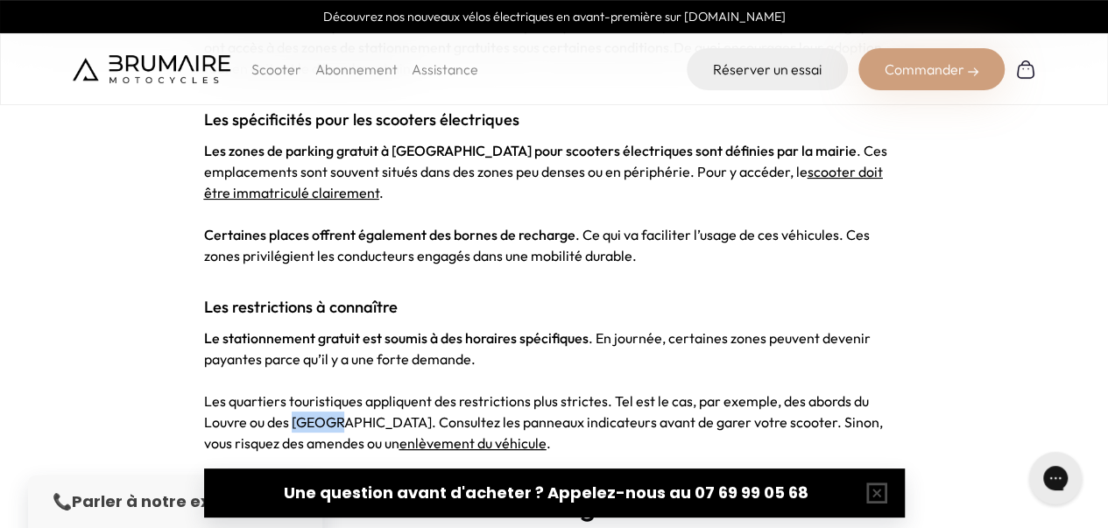
click at [307, 393] on span "Les quartiers touristiques appliquent des restrictions plus strictes. Tel est l…" at bounding box center [543, 423] width 679 height 60
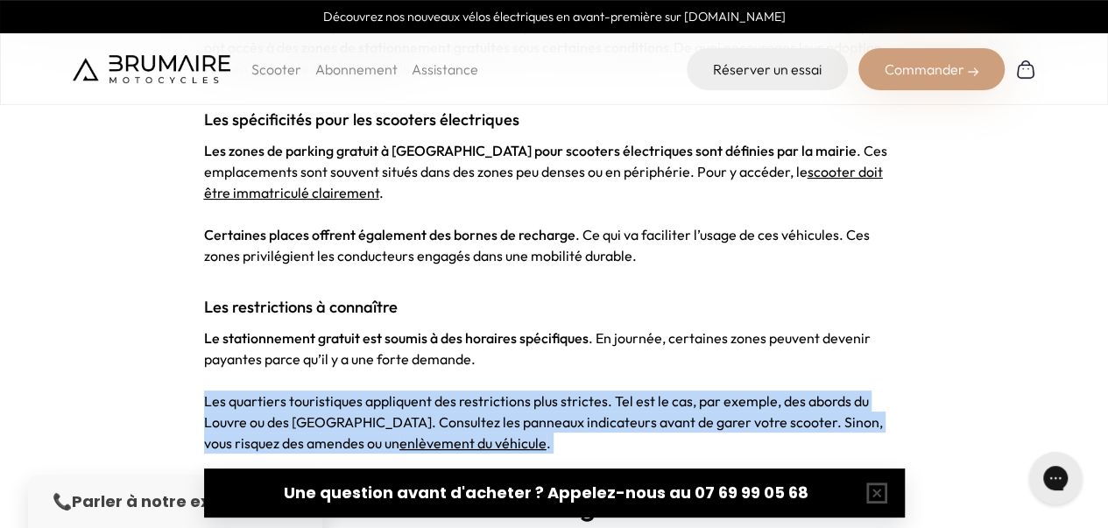
click at [307, 393] on span "Les quartiers touristiques appliquent des restrictions plus strictes. Tel est l…" at bounding box center [543, 423] width 679 height 60
click at [280, 393] on span "Les quartiers touristiques appliquent des restrictions plus strictes. Tel est l…" at bounding box center [543, 423] width 679 height 60
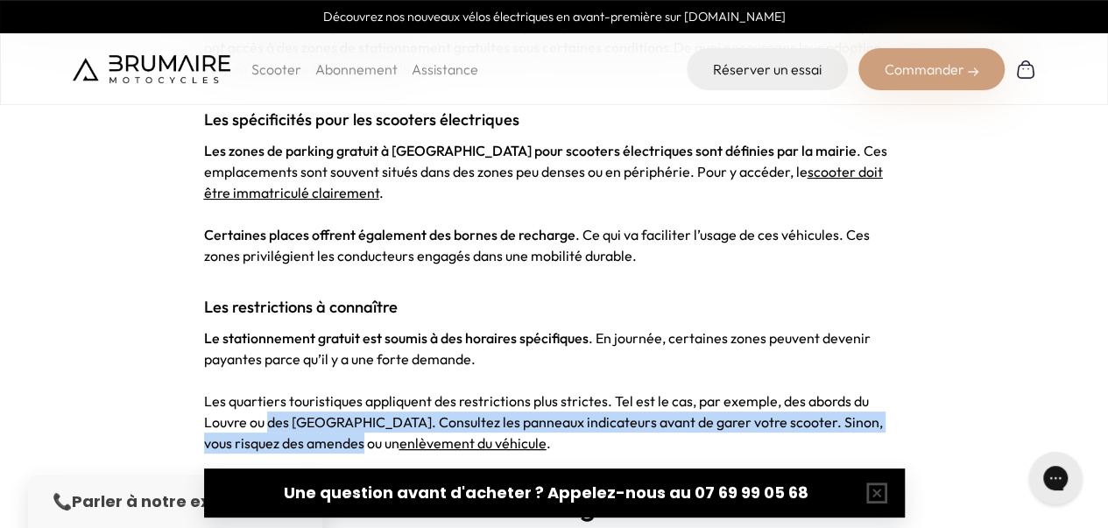
drag, startPoint x: 280, startPoint y: 367, endPoint x: 336, endPoint y: 392, distance: 61.2
click at [336, 393] on span "Les quartiers touristiques appliquent des restrictions plus strictes. Tel est l…" at bounding box center [543, 423] width 679 height 60
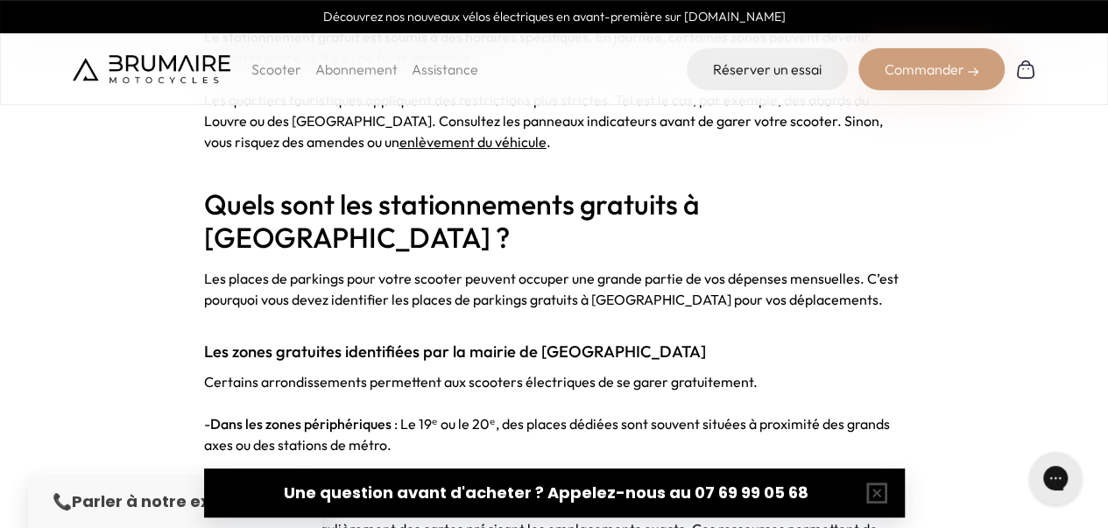
scroll to position [2038, 0]
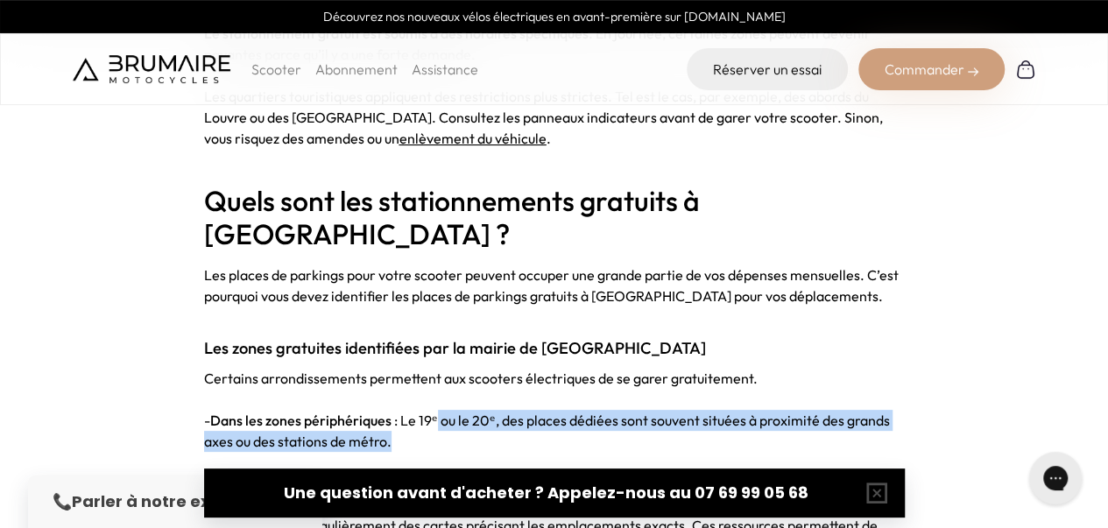
drag, startPoint x: 434, startPoint y: 336, endPoint x: 394, endPoint y: 352, distance: 42.8
click at [394, 410] on p "- Dans les zones périphériques : Le 19ᵉ ou le 20ᵉ, des places dédiées sont souv…" at bounding box center [554, 431] width 701 height 42
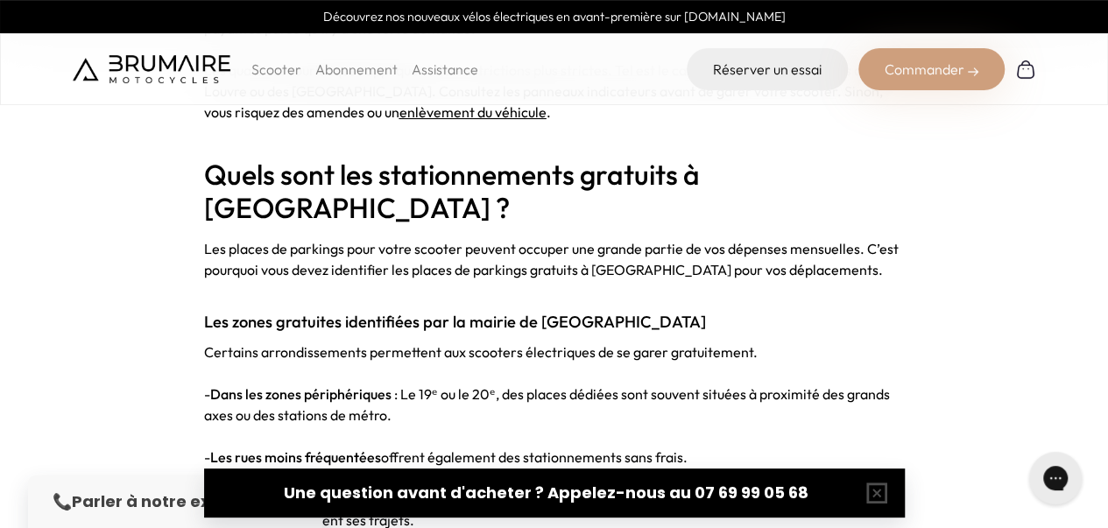
scroll to position [2068, 0]
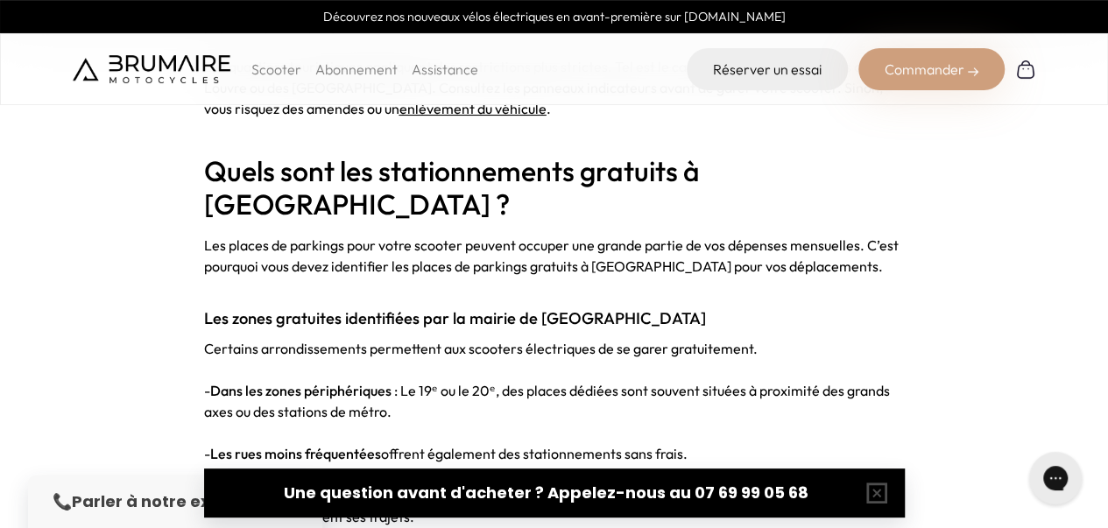
click at [377, 445] on strong "Les rues moins fréquentées" at bounding box center [295, 454] width 171 height 18
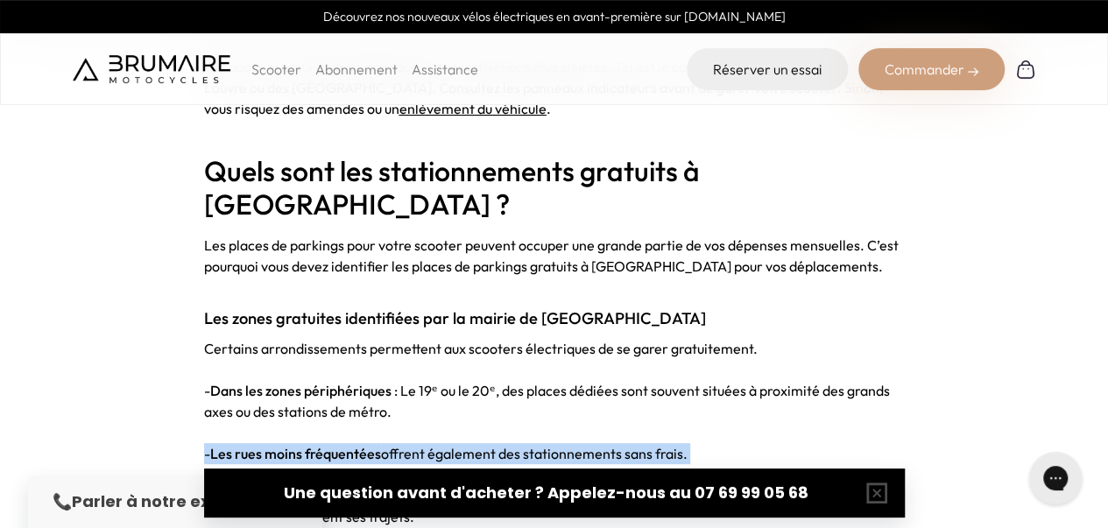
click at [377, 445] on strong "Les rues moins fréquentées" at bounding box center [295, 454] width 171 height 18
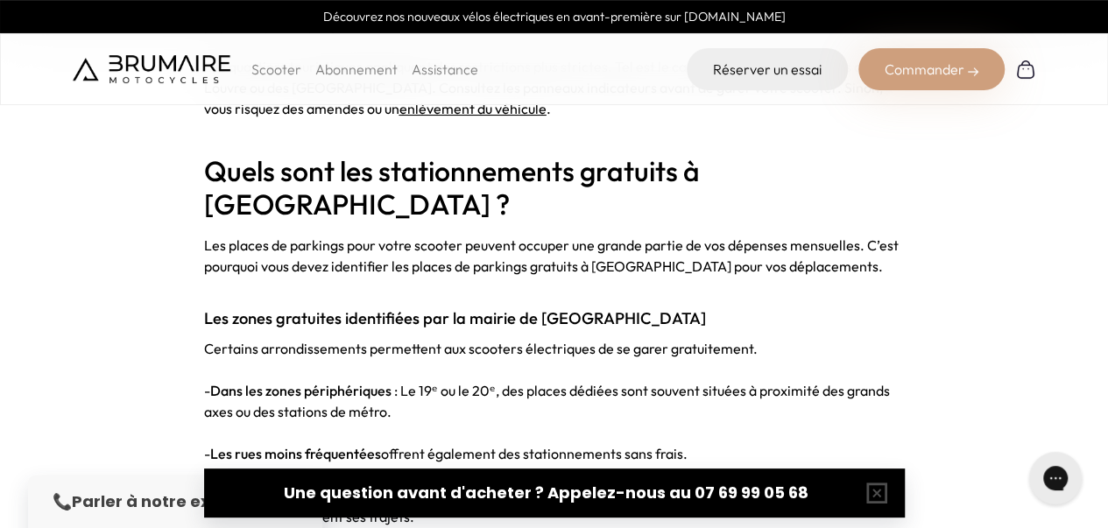
click at [324, 487] on span "La mairie publie régulièrement des cartes précisant les emplacements exacts. Ce…" at bounding box center [541, 506] width 674 height 39
click at [303, 487] on span "La mairie publie régulièrement des cartes précisant les emplacements exacts. Ce…" at bounding box center [541, 506] width 674 height 39
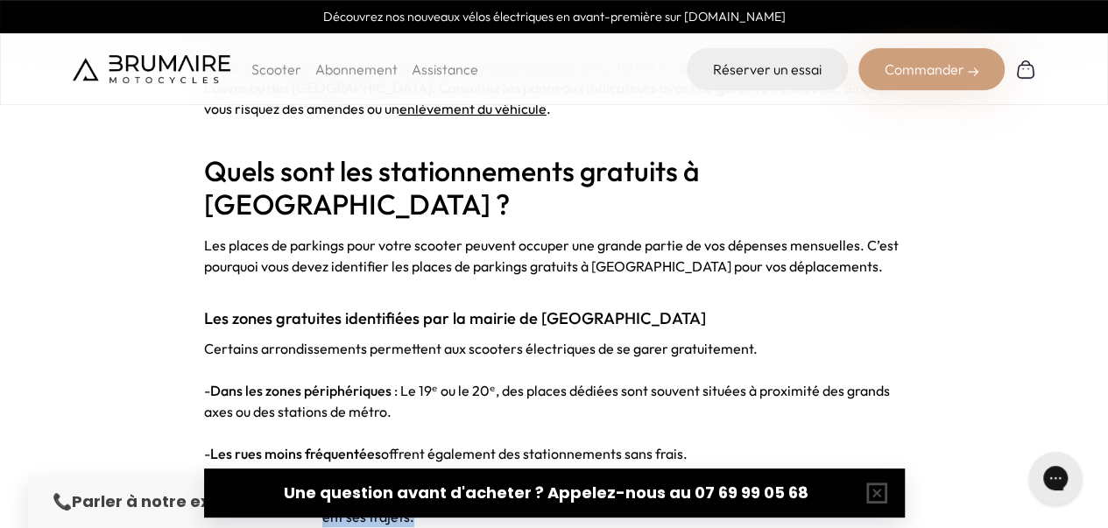
click at [303, 487] on span "La mairie publie régulièrement des cartes précisant les emplacements exacts. Ce…" at bounding box center [541, 506] width 674 height 39
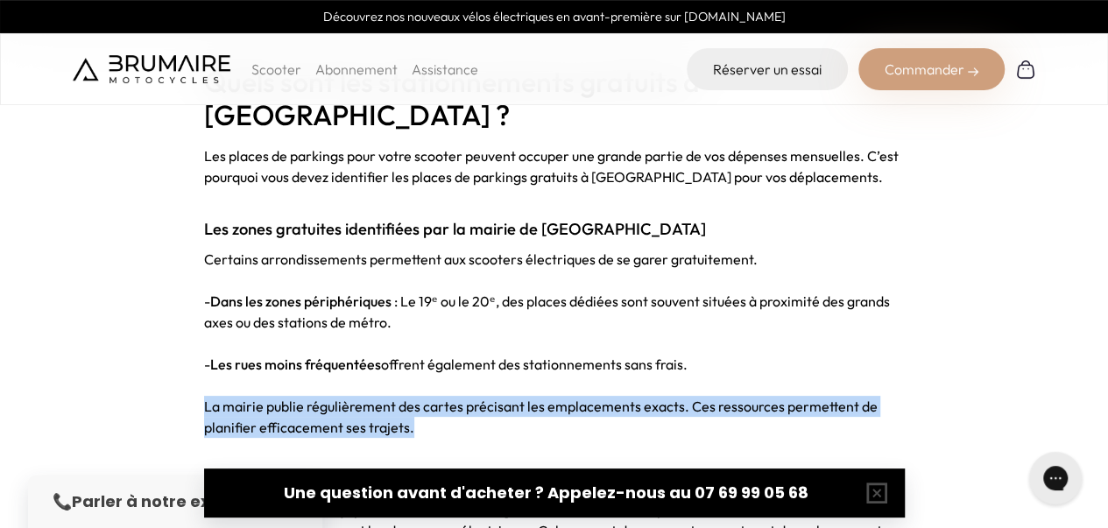
scroll to position [2158, 0]
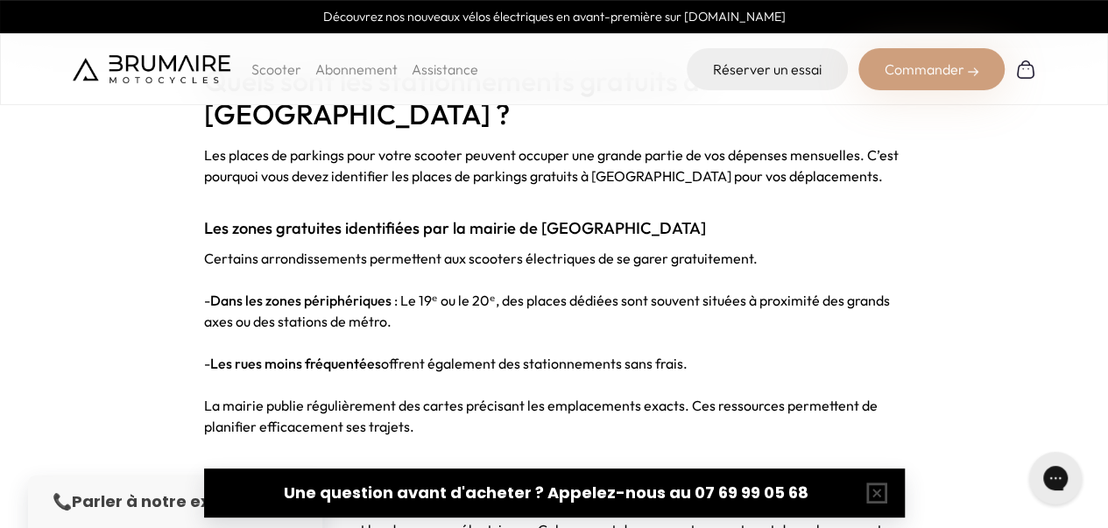
click at [278, 469] on strong "Les stations spécifiques pour deux-roues électriques" at bounding box center [391, 479] width 375 height 20
click at [251, 467] on h3 "Les stations spécifiques pour deux-roues électriques" at bounding box center [554, 479] width 701 height 25
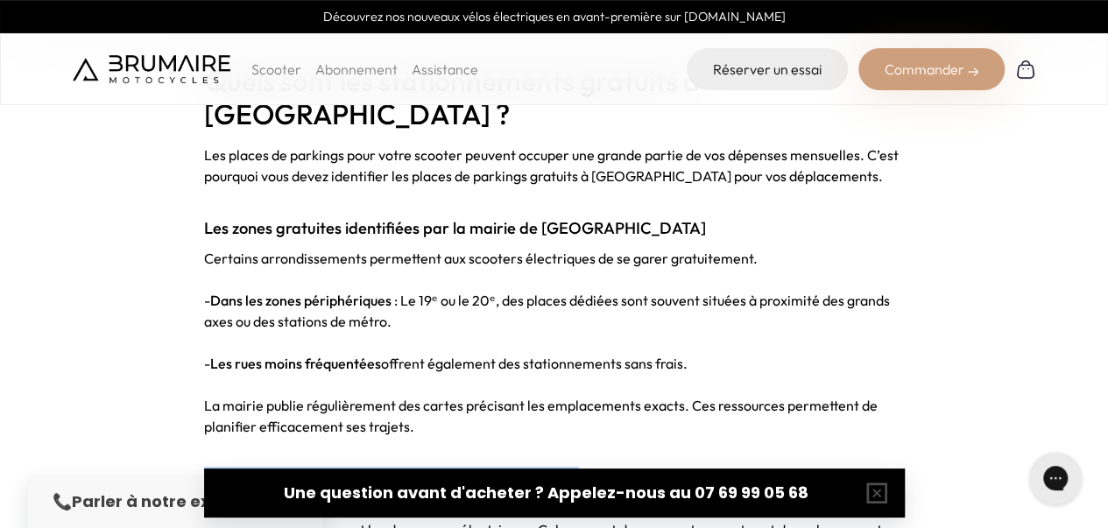
click at [251, 467] on h3 "Les stations spécifiques pour deux-roues électriques" at bounding box center [554, 479] width 701 height 25
click at [223, 467] on h3 "Les stations spécifiques pour deux-roues électriques" at bounding box center [554, 479] width 701 height 25
click at [209, 469] on strong "Les stations spécifiques pour deux-roues électriques" at bounding box center [391, 479] width 375 height 20
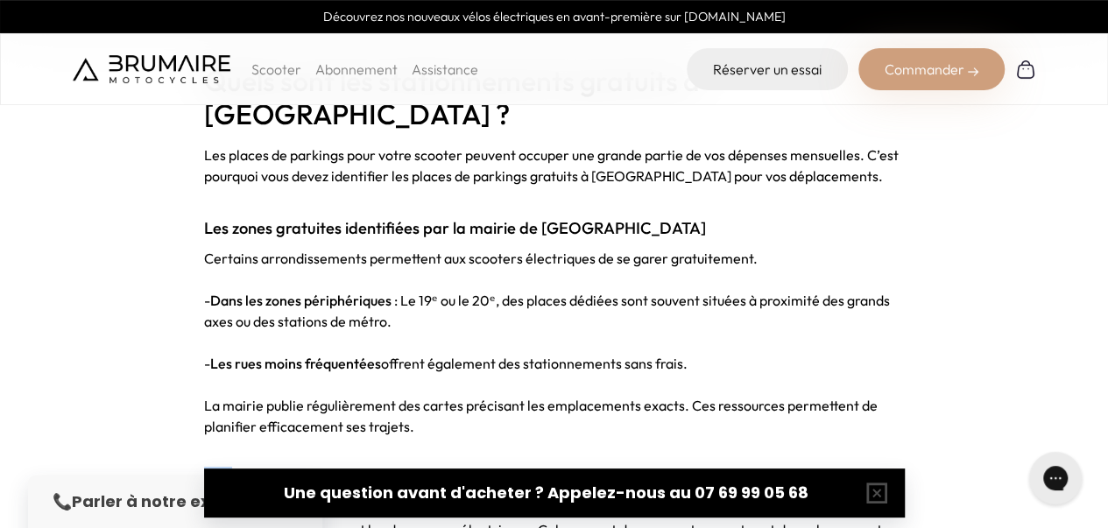
click at [209, 469] on strong "Les stations spécifiques pour deux-roues électriques" at bounding box center [391, 479] width 375 height 20
click at [207, 469] on strong "Les stations spécifiques pour deux-roues électriques" at bounding box center [391, 479] width 375 height 20
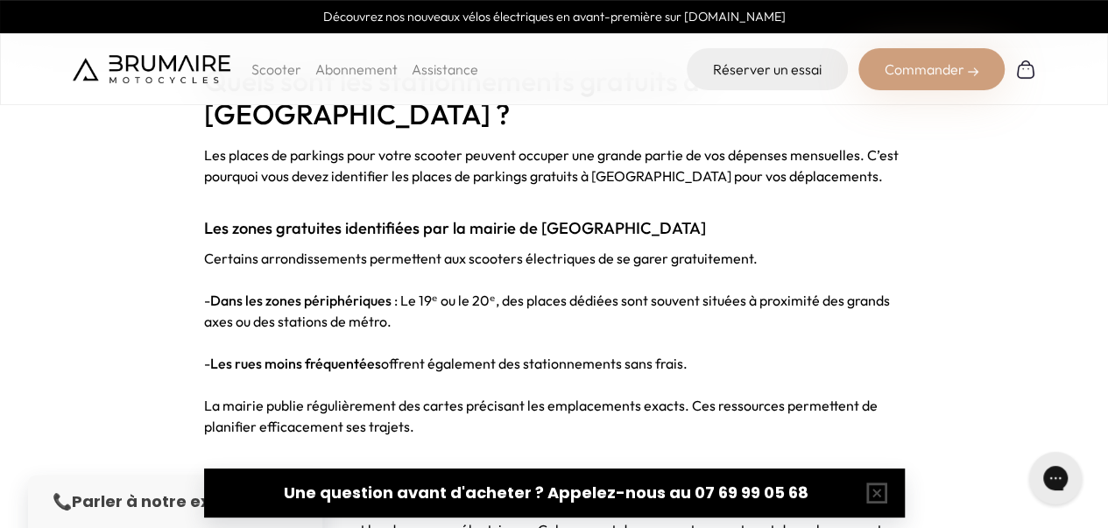
click at [221, 500] on strong "Des emplacements équipés de bornes de recharge sont accessibles dans plusieurs …" at bounding box center [512, 509] width 617 height 18
click at [265, 500] on strong "Des emplacements équipés de bornes de recharge sont accessibles dans plusieurs …" at bounding box center [512, 509] width 617 height 18
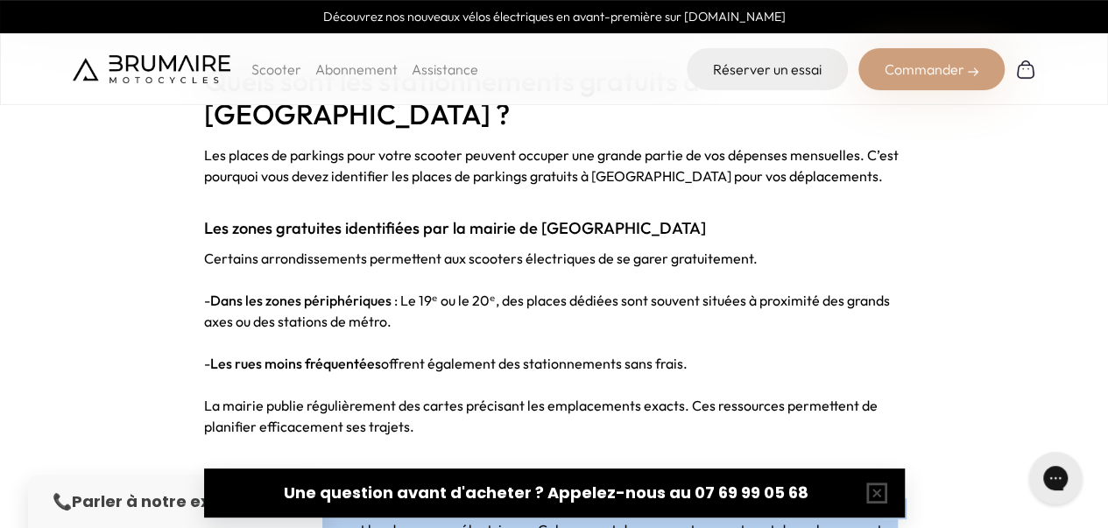
click at [265, 500] on strong "Des emplacements équipés de bornes de recharge sont accessibles dans plusieurs …" at bounding box center [512, 509] width 617 height 18
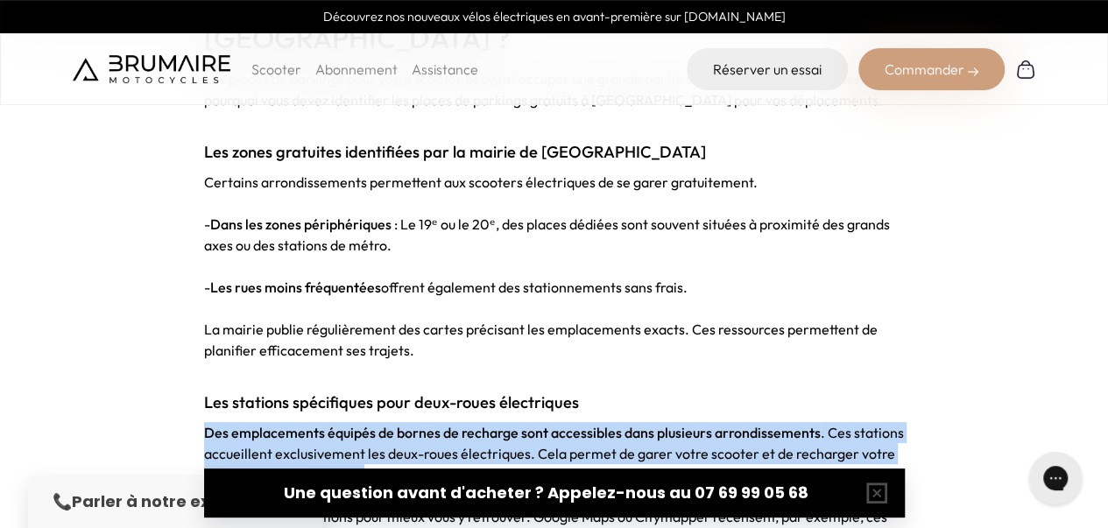
scroll to position [2235, 0]
click at [244, 423] on span ". Ces stations accueillent exclusivement les deux-roues électriques. Cela perme…" at bounding box center [554, 453] width 700 height 60
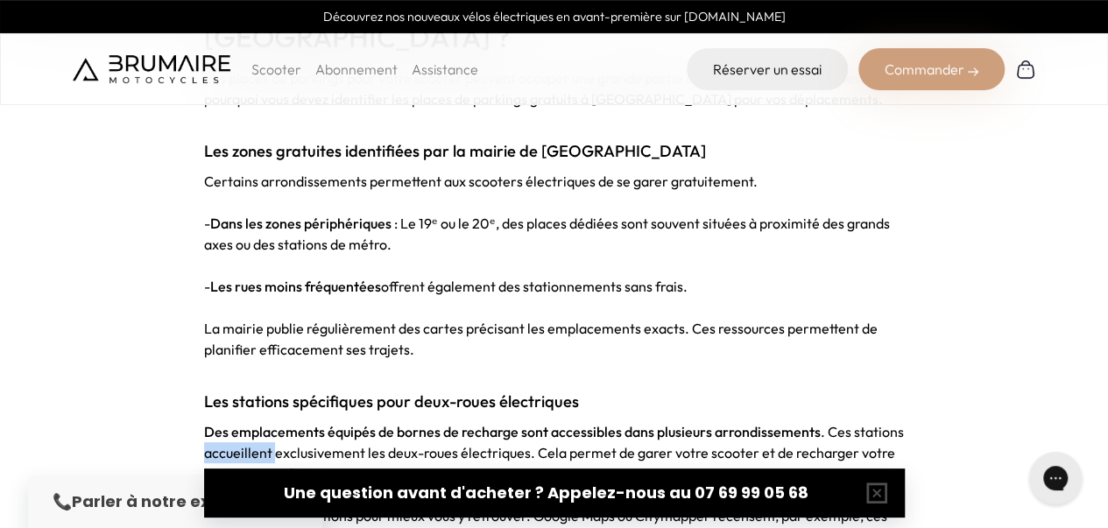
click at [244, 423] on span ". Ces stations accueillent exclusivement les deux-roues électriques. Cela perme…" at bounding box center [554, 453] width 700 height 60
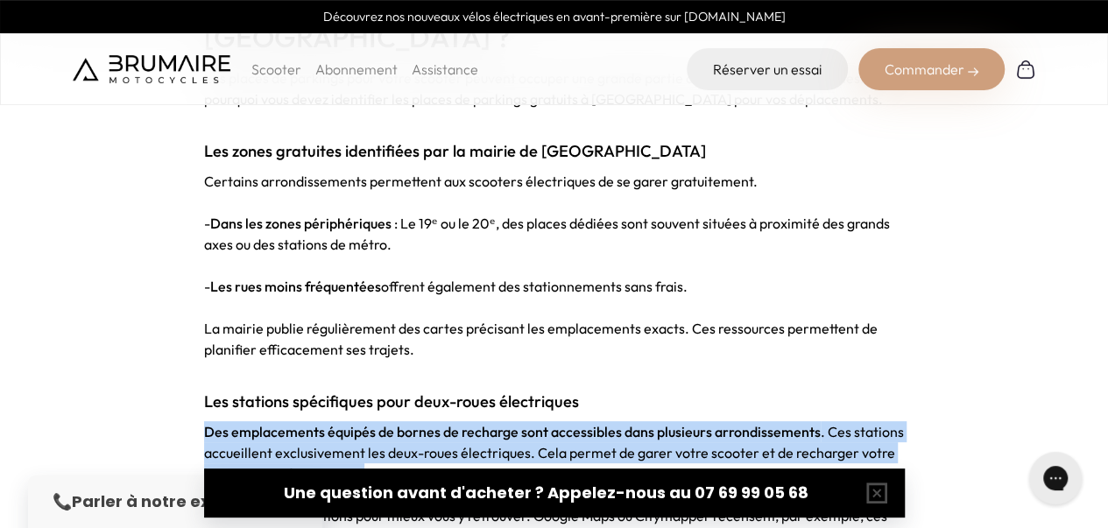
click at [244, 423] on span ". Ces stations accueillent exclusivement les deux-roues électriques. Cela perme…" at bounding box center [554, 453] width 700 height 60
click at [212, 423] on span ". Ces stations accueillent exclusivement les deux-roues électriques. Cela perme…" at bounding box center [554, 453] width 700 height 60
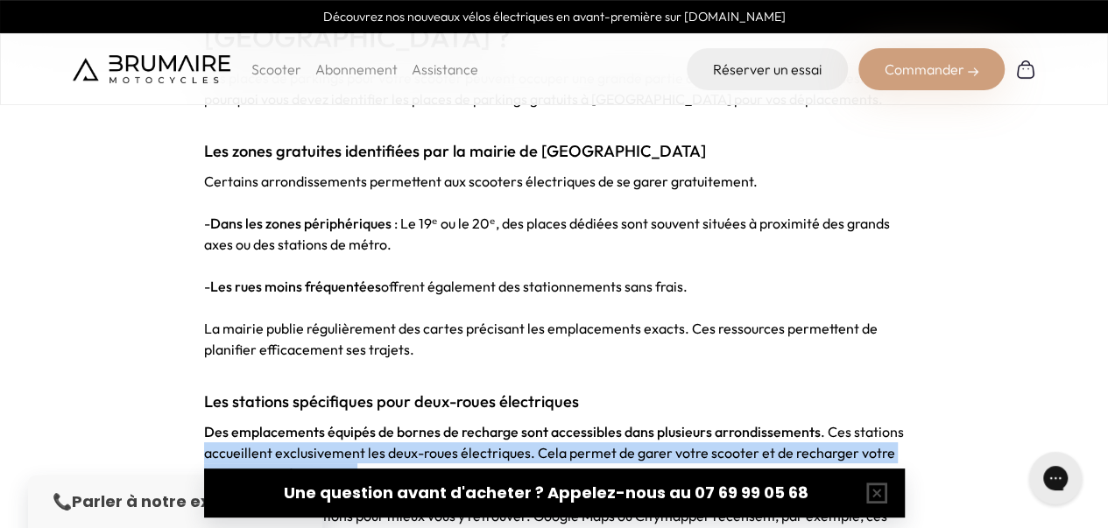
drag, startPoint x: 212, startPoint y: 359, endPoint x: 326, endPoint y: 383, distance: 116.3
click at [326, 423] on span ". Ces stations accueillent exclusivement les deux-roues électriques. Cela perme…" at bounding box center [554, 453] width 700 height 60
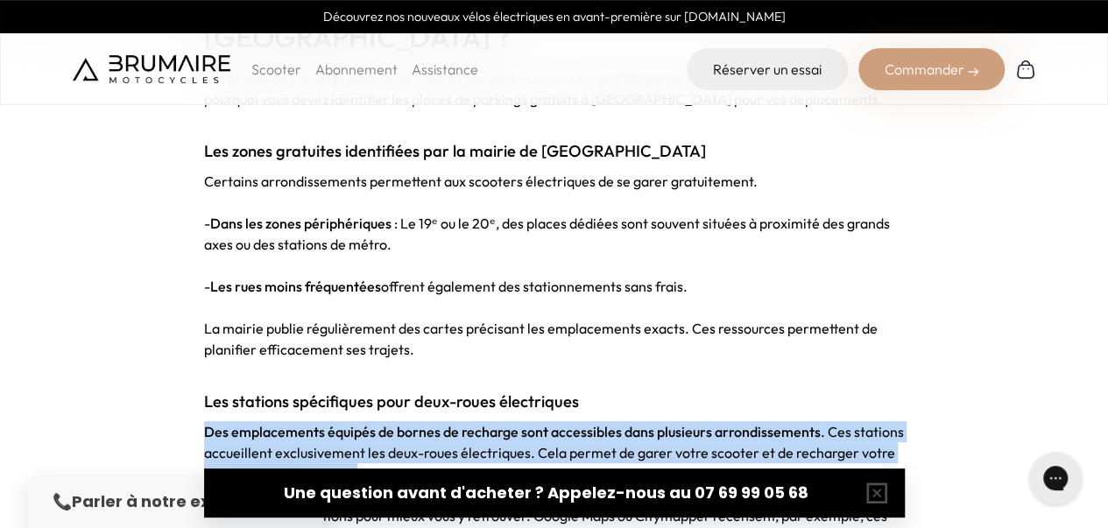
drag, startPoint x: 326, startPoint y: 383, endPoint x: 217, endPoint y: 346, distance: 114.7
click at [217, 421] on p "Des emplacements équipés de bornes de recharge sont accessibles dans plusieurs …" at bounding box center [554, 452] width 701 height 63
click at [217, 423] on strong "Des emplacements équipés de bornes de recharge sont accessibles dans plusieurs …" at bounding box center [512, 432] width 617 height 18
drag, startPoint x: 217, startPoint y: 346, endPoint x: 350, endPoint y: 386, distance: 139.2
click at [350, 421] on p "Des emplacements équipés de bornes de recharge sont accessibles dans plusieurs …" at bounding box center [554, 452] width 701 height 63
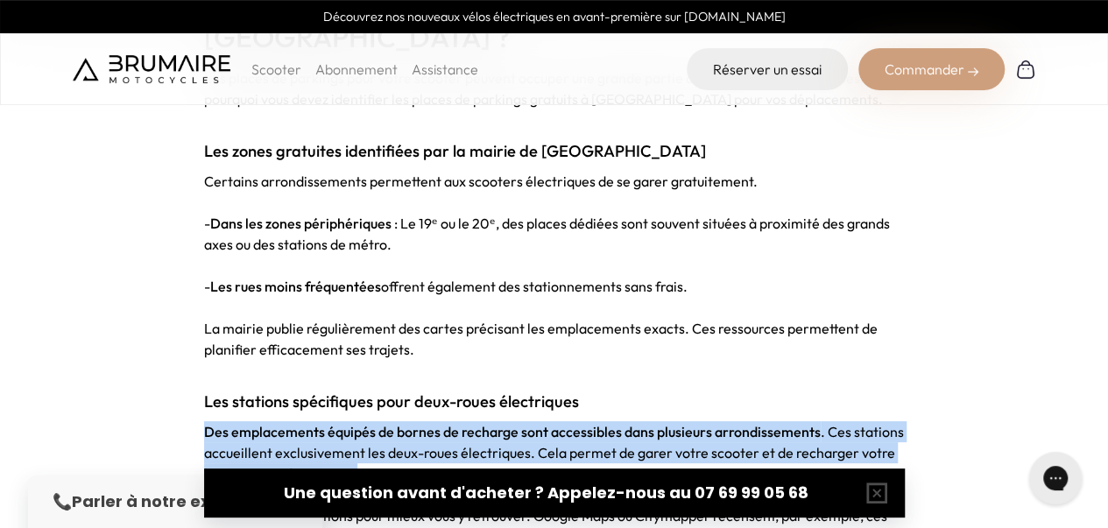
click at [350, 423] on span ". Ces stations accueillent exclusivement les deux-roues électriques. Cela perme…" at bounding box center [554, 453] width 700 height 60
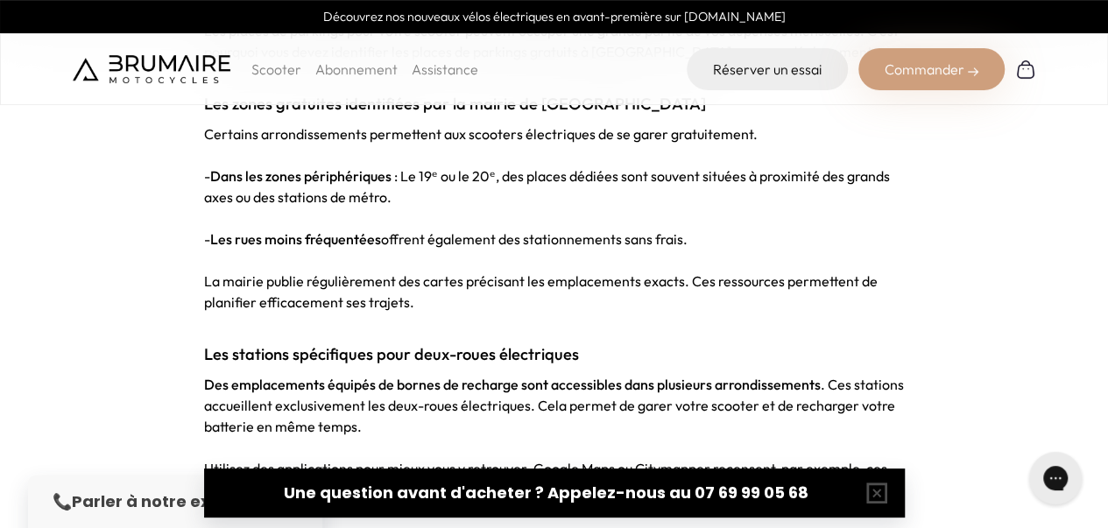
scroll to position [2283, 0]
click at [346, 459] on span "Utilisez des applications pour mieux vous y retrouver. Google Maps ou Citymappe…" at bounding box center [545, 478] width 683 height 39
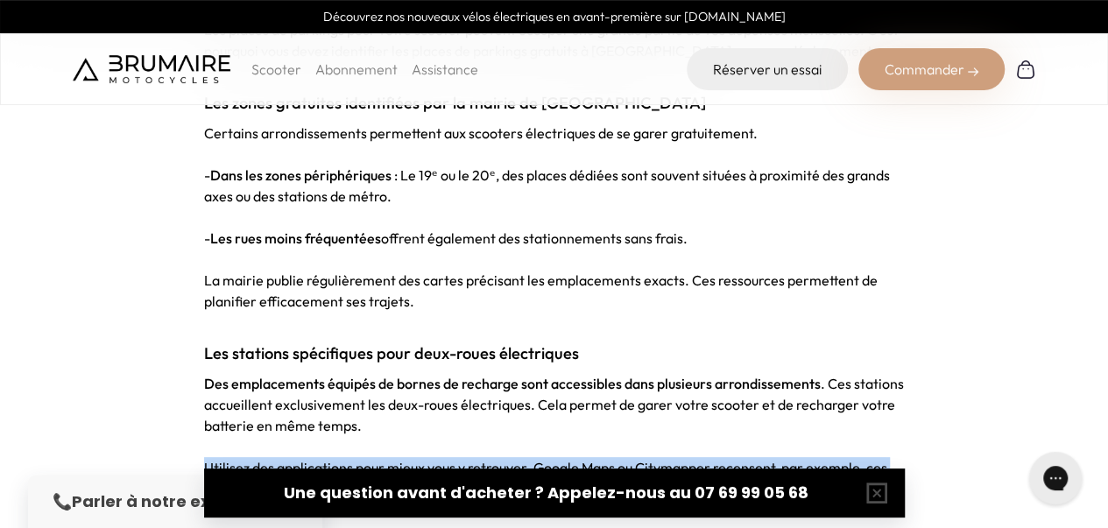
click at [346, 459] on span "Utilisez des applications pour mieux vous y retrouver. Google Maps ou Citymappe…" at bounding box center [545, 478] width 683 height 39
click at [394, 459] on span "Utilisez des applications pour mieux vous y retrouver. Google Maps ou Citymappe…" at bounding box center [545, 478] width 683 height 39
drag, startPoint x: 394, startPoint y: 385, endPoint x: 633, endPoint y: 407, distance: 239.3
click at [633, 457] on p "Utilisez des applications pour mieux vous y retrouver. Google Maps ou Citymappe…" at bounding box center [554, 478] width 701 height 42
click at [632, 457] on p "Utilisez des applications pour mieux vous y retrouver. Google Maps ou Citymappe…" at bounding box center [554, 478] width 701 height 42
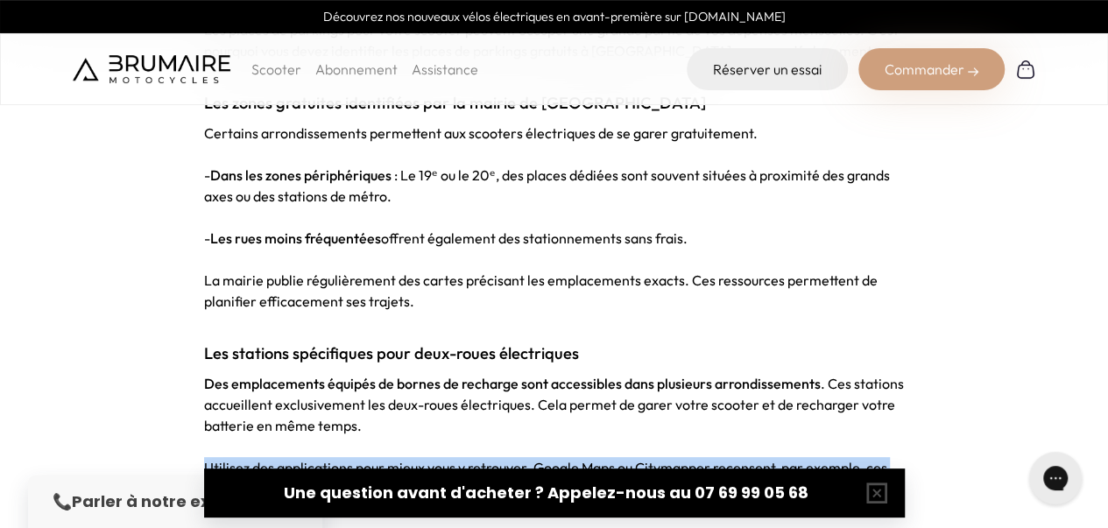
drag, startPoint x: 632, startPoint y: 407, endPoint x: 214, endPoint y: 387, distance: 418.4
click at [214, 457] on p "Utilisez des applications pour mieux vous y retrouver. Google Maps ou Citymappe…" at bounding box center [554, 478] width 701 height 42
click at [214, 459] on span "Utilisez des applications pour mieux vous y retrouver. Google Maps ou Citymappe…" at bounding box center [545, 478] width 683 height 39
drag, startPoint x: 214, startPoint y: 387, endPoint x: 654, endPoint y: 399, distance: 440.0
click at [654, 457] on p "Utilisez des applications pour mieux vous y retrouver. Google Maps ou Citymappe…" at bounding box center [554, 478] width 701 height 42
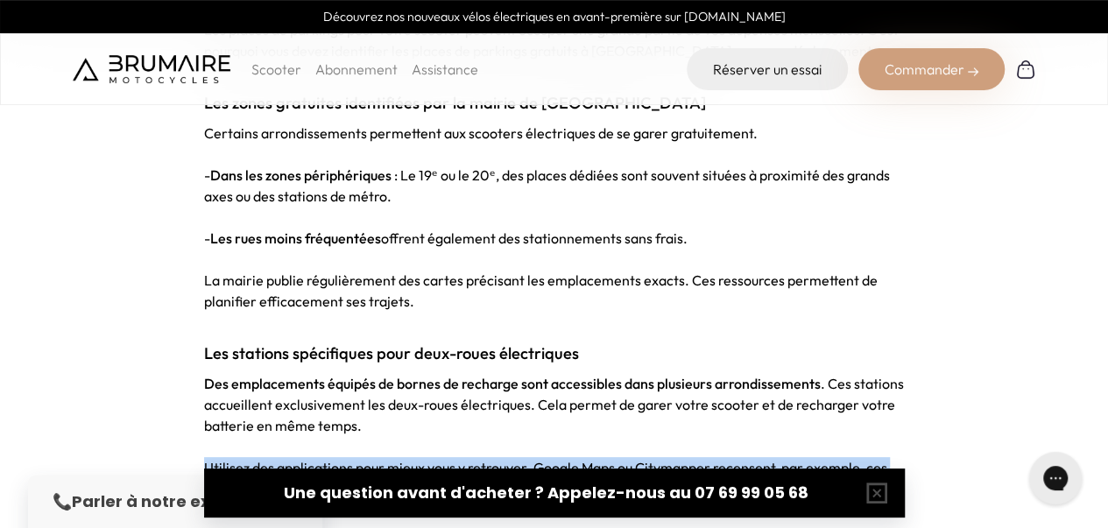
click at [654, 457] on p "Utilisez des applications pour mieux vous y retrouver. Google Maps ou Citymappe…" at bounding box center [554, 478] width 701 height 42
drag, startPoint x: 654, startPoint y: 399, endPoint x: 232, endPoint y: 388, distance: 421.6
click at [232, 457] on p "Utilisez des applications pour mieux vous y retrouver. Google Maps ou Citymappe…" at bounding box center [554, 478] width 701 height 42
click at [232, 459] on span "Utilisez des applications pour mieux vous y retrouver. Google Maps ou Citymappe…" at bounding box center [545, 478] width 683 height 39
drag, startPoint x: 232, startPoint y: 388, endPoint x: 622, endPoint y: 399, distance: 390.1
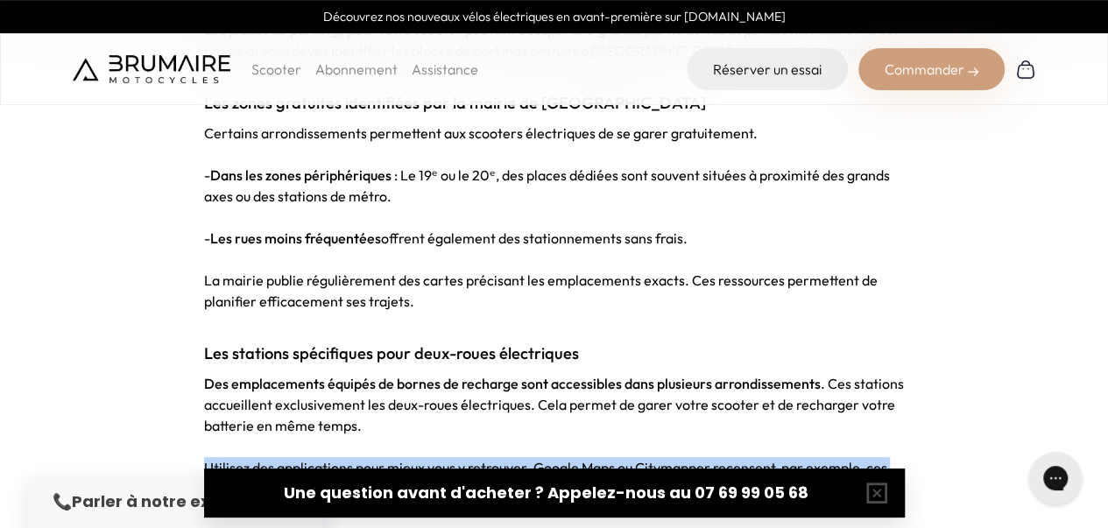
click at [622, 459] on span "Utilisez des applications pour mieux vous y retrouver. Google Maps ou Citymappe…" at bounding box center [545, 478] width 683 height 39
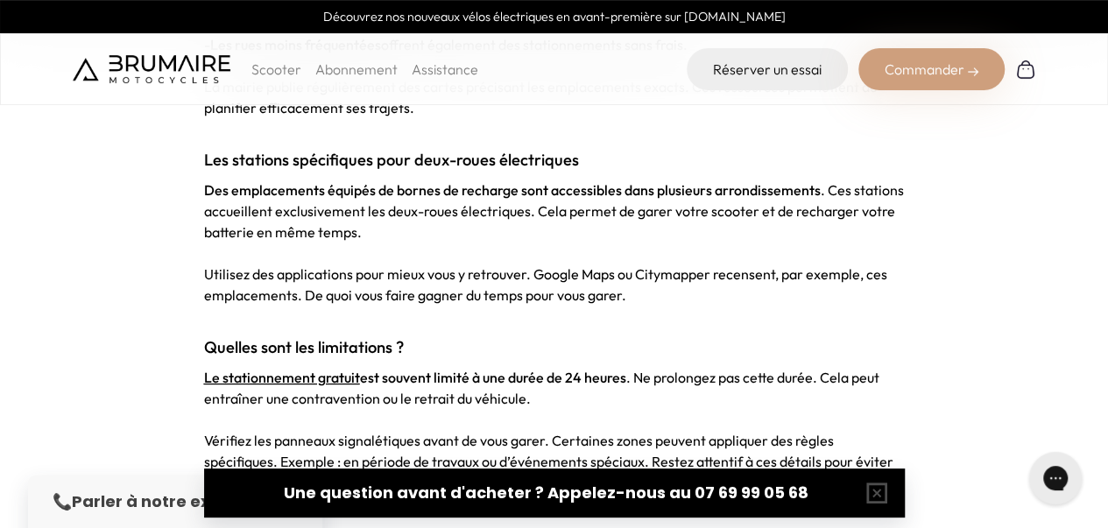
scroll to position [2483, 0]
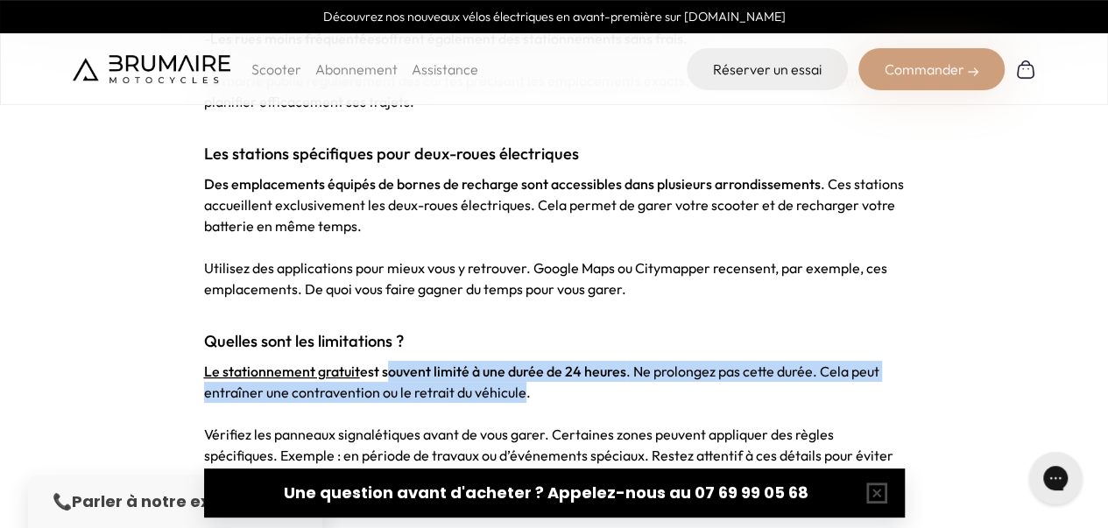
drag, startPoint x: 523, startPoint y: 306, endPoint x: 384, endPoint y: 292, distance: 140.0
click at [384, 361] on p "Le stationnement gratuit est souvent limité à une durée de 24 heures . Ne prolo…" at bounding box center [554, 382] width 701 height 42
click at [384, 363] on strong "Le stationnement gratuit est souvent limité à une durée de 24 heures" at bounding box center [415, 372] width 422 height 18
drag, startPoint x: 384, startPoint y: 292, endPoint x: 527, endPoint y: 308, distance: 144.7
click at [527, 361] on p "Le stationnement gratuit est souvent limité à une durée de 24 heures . Ne prolo…" at bounding box center [554, 382] width 701 height 42
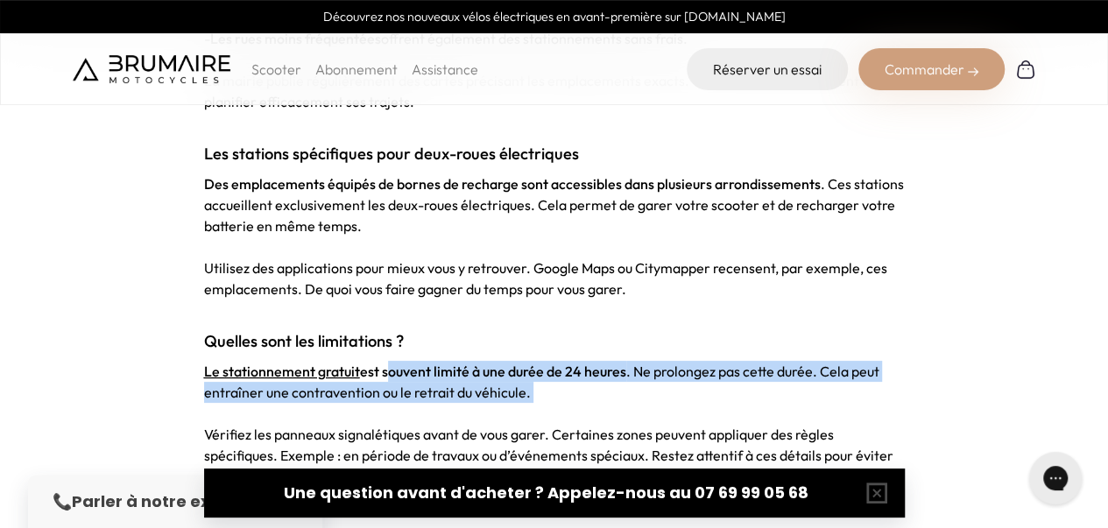
click at [527, 361] on p "Le stationnement gratuit est souvent limité à une durée de 24 heures . Ne prolo…" at bounding box center [554, 382] width 701 height 42
drag, startPoint x: 527, startPoint y: 308, endPoint x: 196, endPoint y: 294, distance: 331.5
click at [386, 363] on strong "Le stationnement gratuit est souvent limité à une durée de 24 heures" at bounding box center [415, 372] width 422 height 18
drag, startPoint x: 386, startPoint y: 287, endPoint x: 531, endPoint y: 304, distance: 145.6
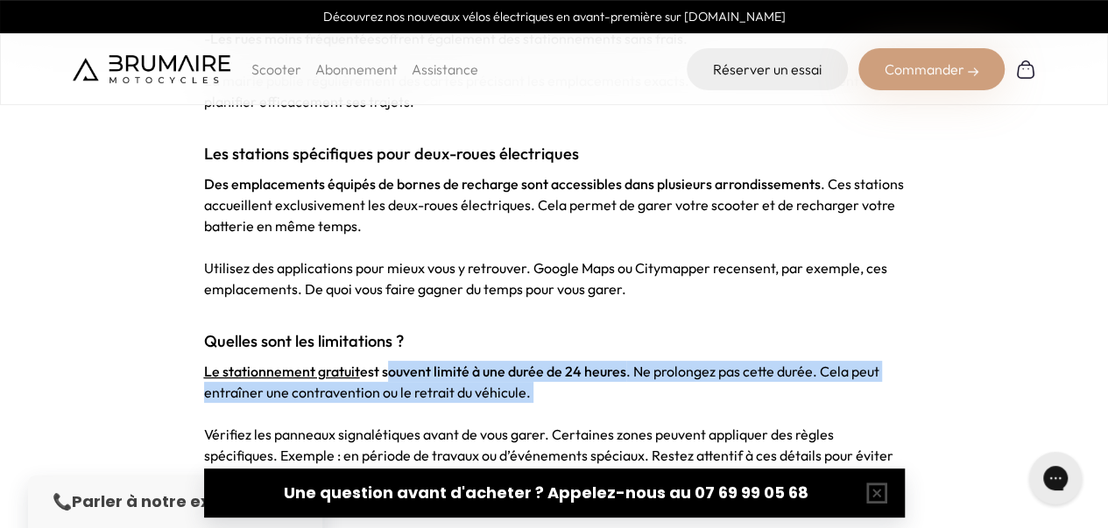
click at [531, 361] on p "Le stationnement gratuit est souvent limité à une durée de 24 heures . Ne prolo…" at bounding box center [554, 382] width 701 height 42
click at [533, 361] on p "Le stationnement gratuit est souvent limité à une durée de 24 heures . Ne prolo…" at bounding box center [554, 382] width 701 height 42
drag, startPoint x: 533, startPoint y: 304, endPoint x: 208, endPoint y: 285, distance: 325.6
click at [208, 361] on p "Le stationnement gratuit est souvent limité à une durée de 24 heures . Ne prolo…" at bounding box center [554, 382] width 701 height 42
click at [388, 363] on strong "Le stationnement gratuit est souvent limité à une durée de 24 heures" at bounding box center [415, 372] width 422 height 18
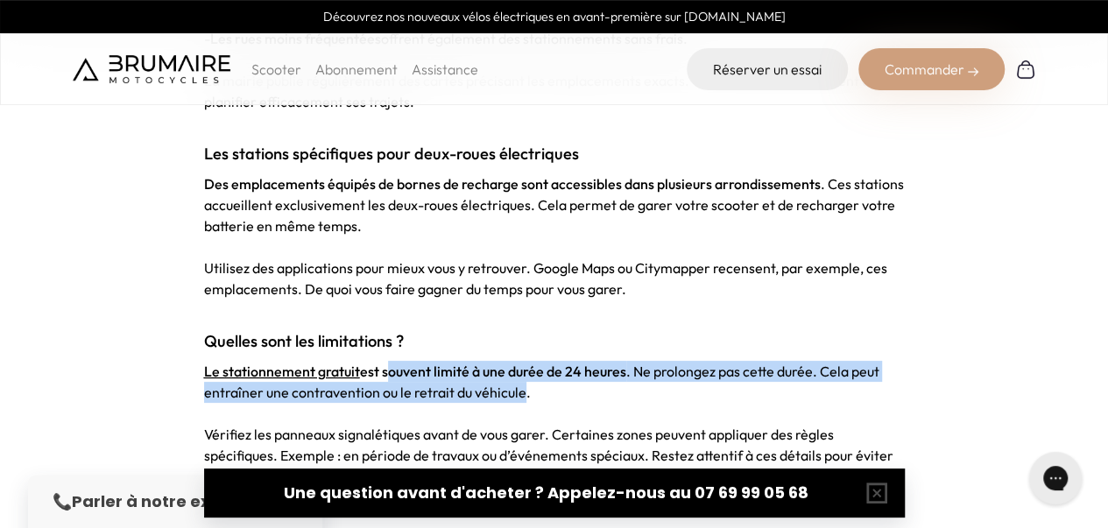
drag, startPoint x: 388, startPoint y: 285, endPoint x: 492, endPoint y: 301, distance: 105.6
click at [492, 361] on p "Le stationnement gratuit est souvent limité à une durée de 24 heures . Ne prolo…" at bounding box center [554, 382] width 701 height 42
click at [492, 363] on span ". Ne prolongez pas cette durée. Cela peut entraîner une contravention ou le ret…" at bounding box center [542, 382] width 676 height 39
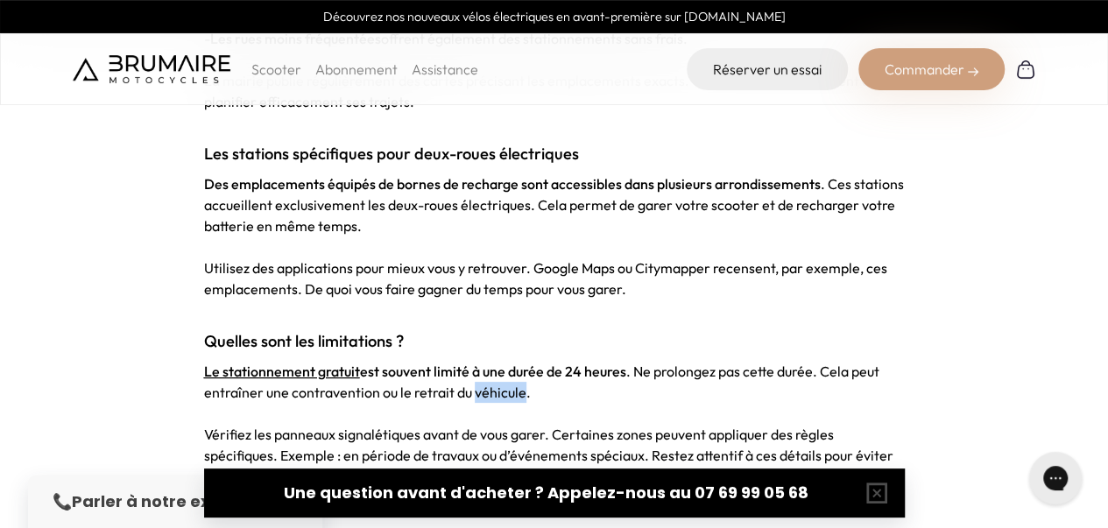
click at [492, 363] on span ". Ne prolongez pas cette durée. Cela peut entraîner une contravention ou le ret…" at bounding box center [542, 382] width 676 height 39
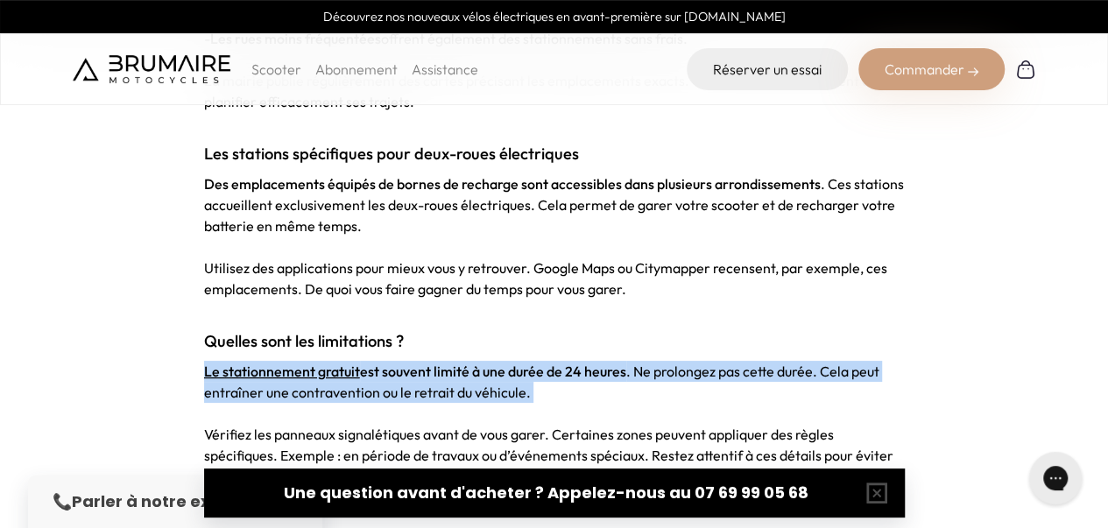
click at [492, 363] on span ". Ne prolongez pas cette durée. Cela peut entraîner une contravention ou le ret…" at bounding box center [542, 382] width 676 height 39
click at [471, 363] on span ". Ne prolongez pas cette durée. Cela peut entraîner une contravention ou le ret…" at bounding box center [542, 382] width 676 height 39
drag, startPoint x: 471, startPoint y: 295, endPoint x: 449, endPoint y: 291, distance: 23.2
click at [449, 361] on p "Le stationnement gratuit est souvent limité à une durée de 24 heures . Ne prolo…" at bounding box center [554, 382] width 701 height 42
click at [449, 363] on strong "Le stationnement gratuit est souvent limité à une durée de 24 heures" at bounding box center [415, 372] width 422 height 18
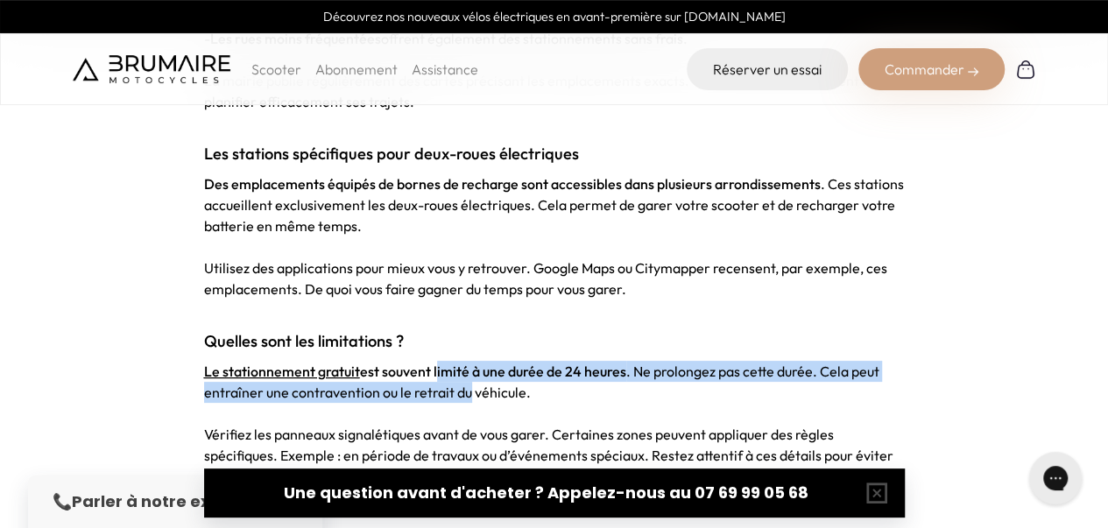
drag, startPoint x: 449, startPoint y: 291, endPoint x: 456, endPoint y: 299, distance: 10.6
click at [456, 361] on p "Le stationnement gratuit est souvent limité à une durée de 24 heures . Ne prolo…" at bounding box center [554, 382] width 701 height 42
click at [456, 363] on span ". Ne prolongez pas cette durée. Cela peut entraîner une contravention ou le ret…" at bounding box center [542, 382] width 676 height 39
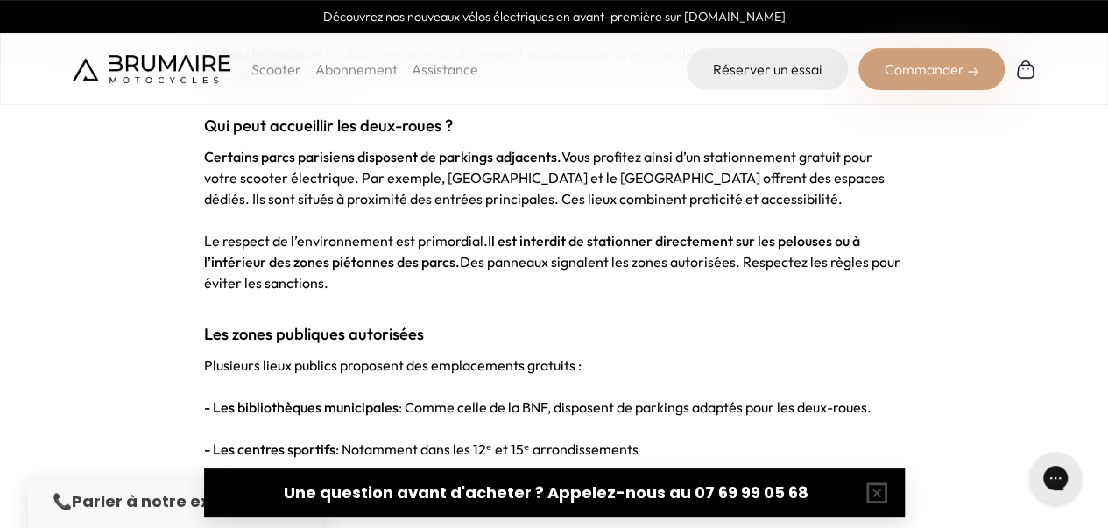
scroll to position [3012, 0]
